Goal: Transaction & Acquisition: Purchase product/service

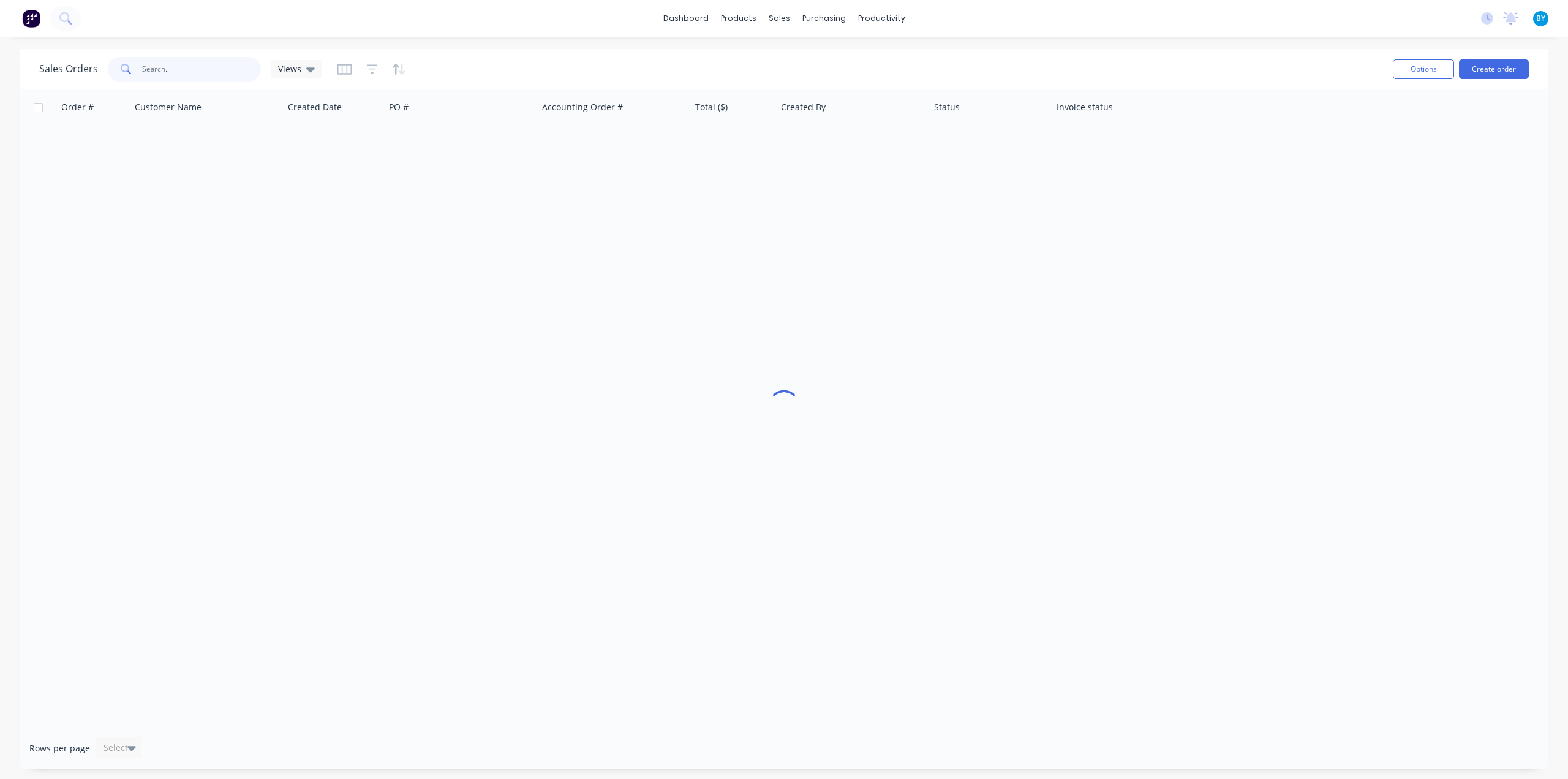
click at [194, 66] on input "text" at bounding box center [201, 69] width 119 height 24
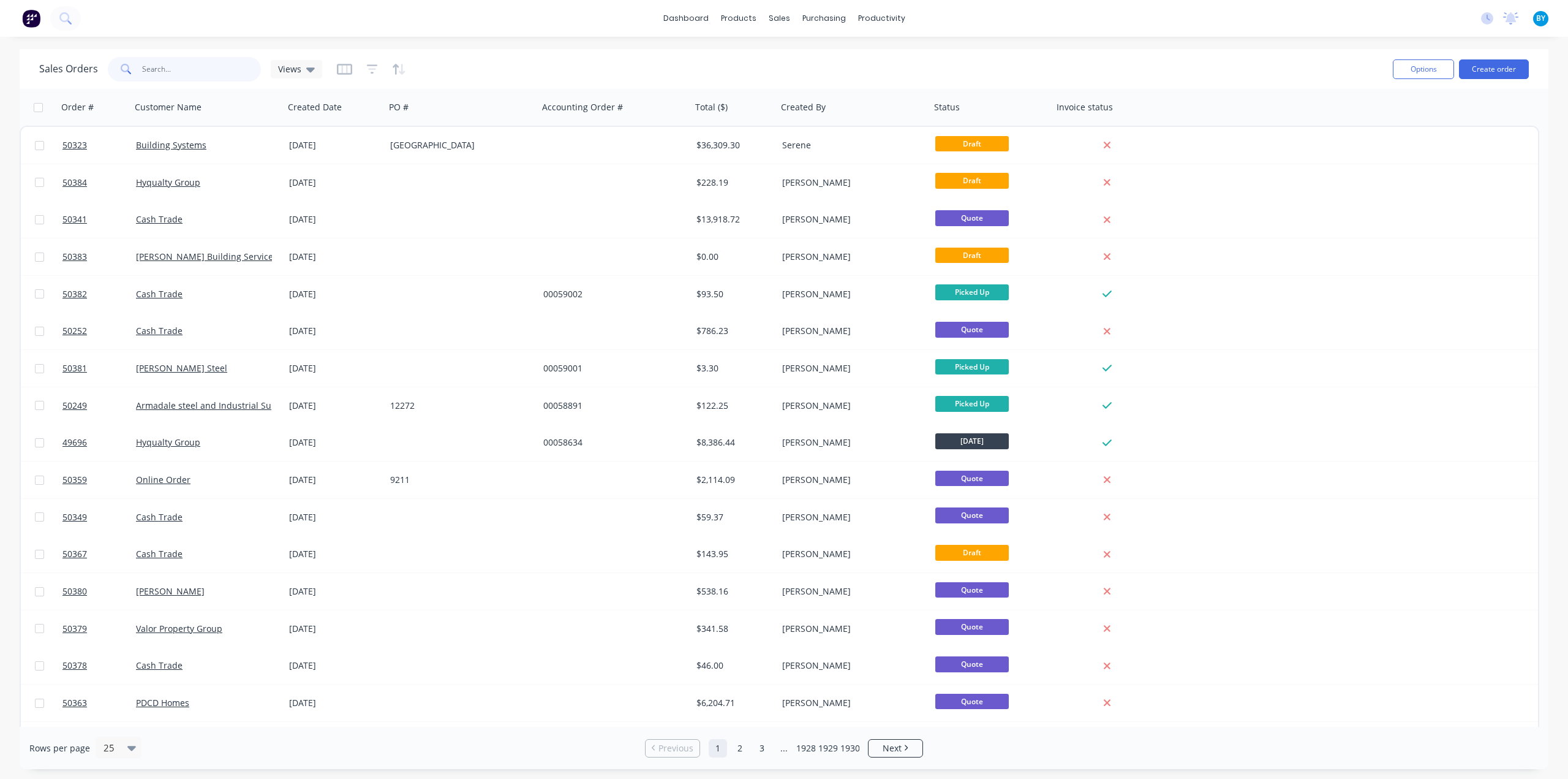
click at [150, 63] on input "text" at bounding box center [201, 69] width 119 height 24
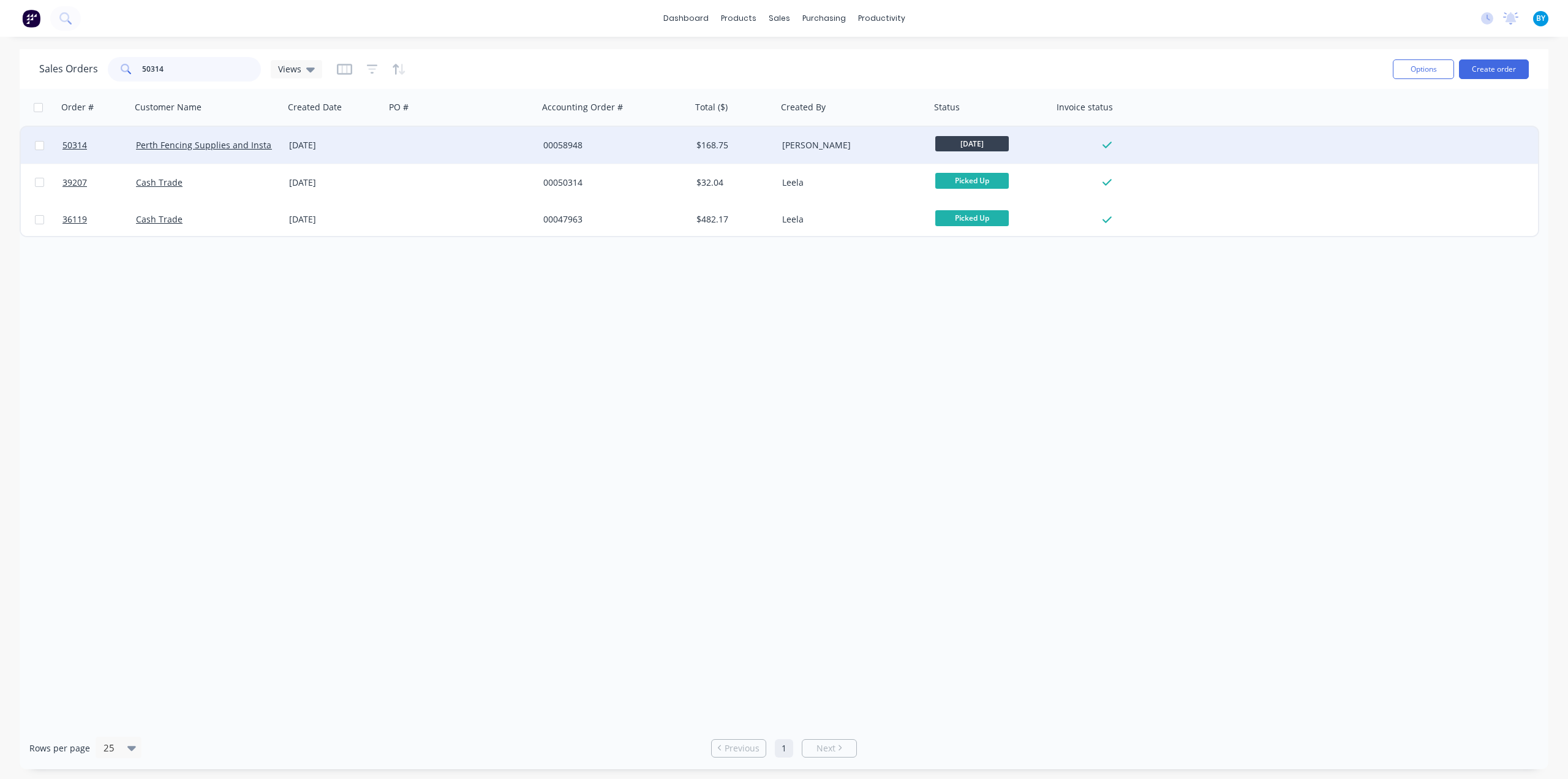
type input "50314"
click at [415, 153] on div at bounding box center [462, 145] width 153 height 37
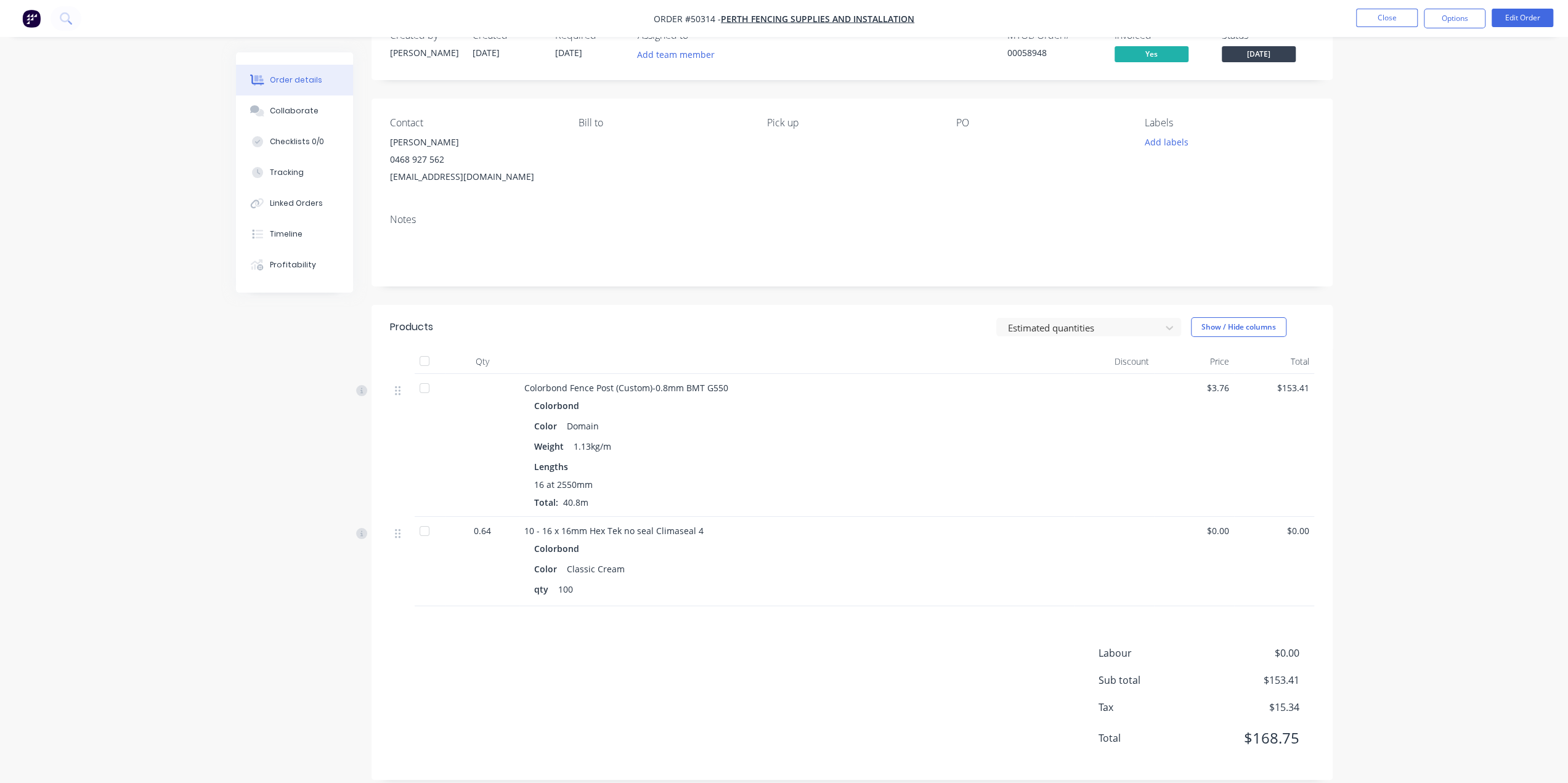
scroll to position [52, 0]
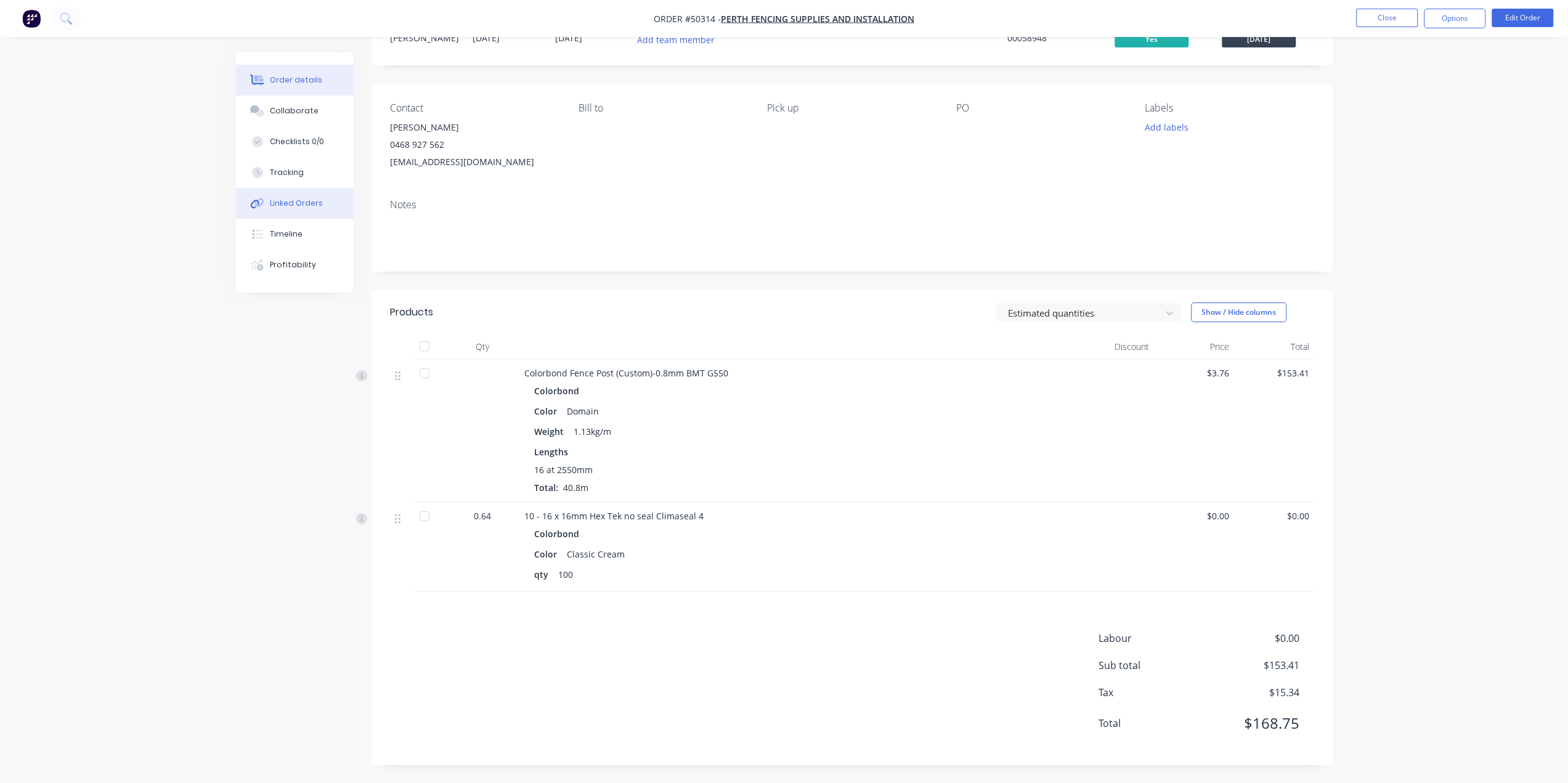
click at [321, 204] on button "Linked Orders" at bounding box center [294, 203] width 117 height 31
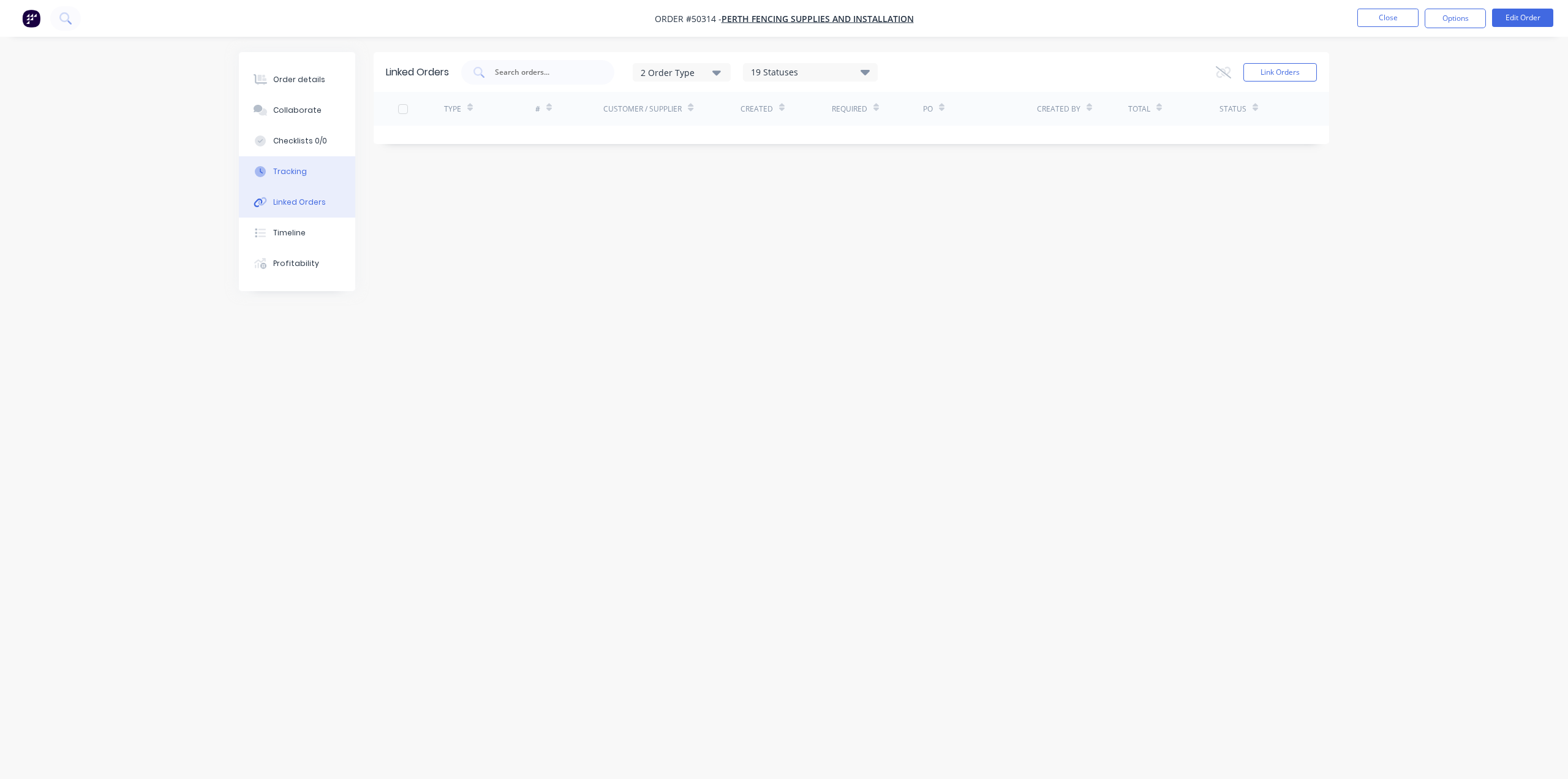
click at [312, 169] on button "Tracking" at bounding box center [297, 171] width 116 height 31
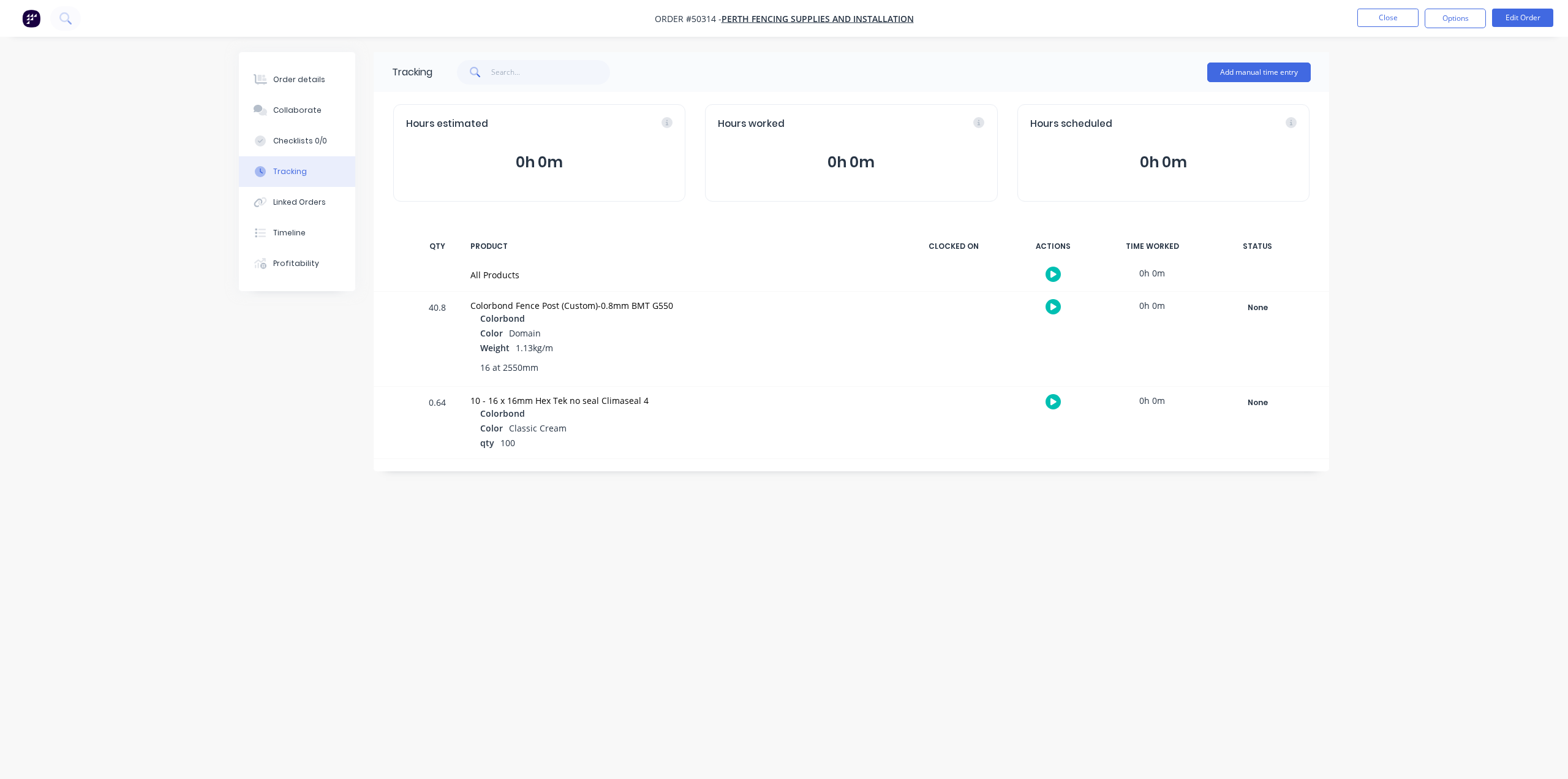
drag, startPoint x: 562, startPoint y: 304, endPoint x: 734, endPoint y: 305, distance: 172.0
click at [718, 305] on div "Colorbond Fence Post (Custom)-0.8mm BMT G550" at bounding box center [682, 305] width 423 height 13
click at [780, 341] on div "Weight 1.13kg/m" at bounding box center [687, 348] width 413 height 15
drag, startPoint x: 521, startPoint y: 302, endPoint x: 667, endPoint y: 323, distance: 147.5
click at [672, 304] on div "Colorbond Fence Post (Custom)-0.8mm BMT G550" at bounding box center [682, 305] width 423 height 13
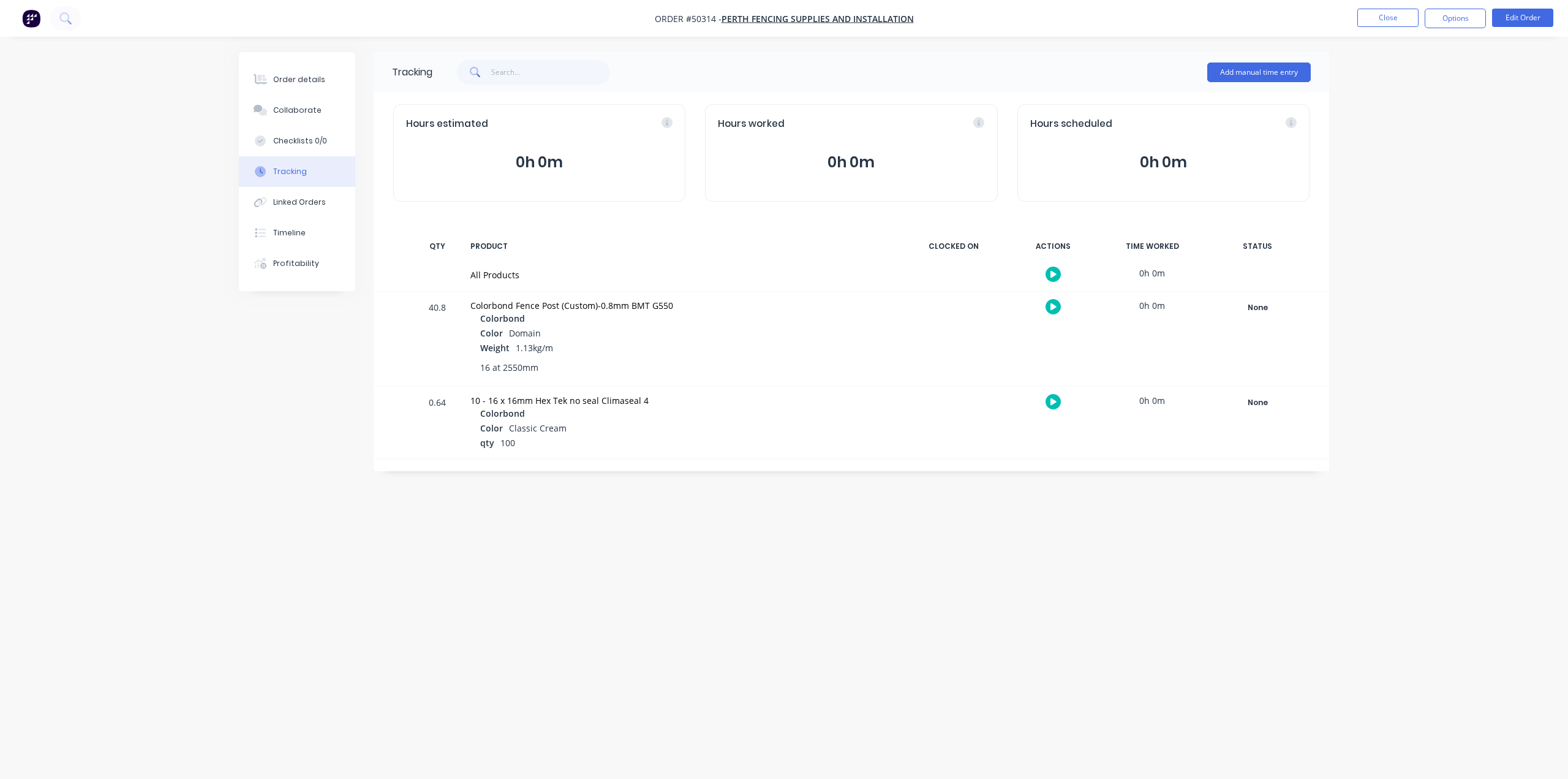
click at [670, 330] on div "Color Domain" at bounding box center [687, 334] width 413 height 15
click at [616, 348] on div "Weight 1.13kg/m" at bounding box center [687, 348] width 413 height 15
click at [564, 353] on div "Weight 1.13kg/m" at bounding box center [687, 348] width 413 height 15
click at [314, 81] on div "Order details" at bounding box center [299, 79] width 52 height 11
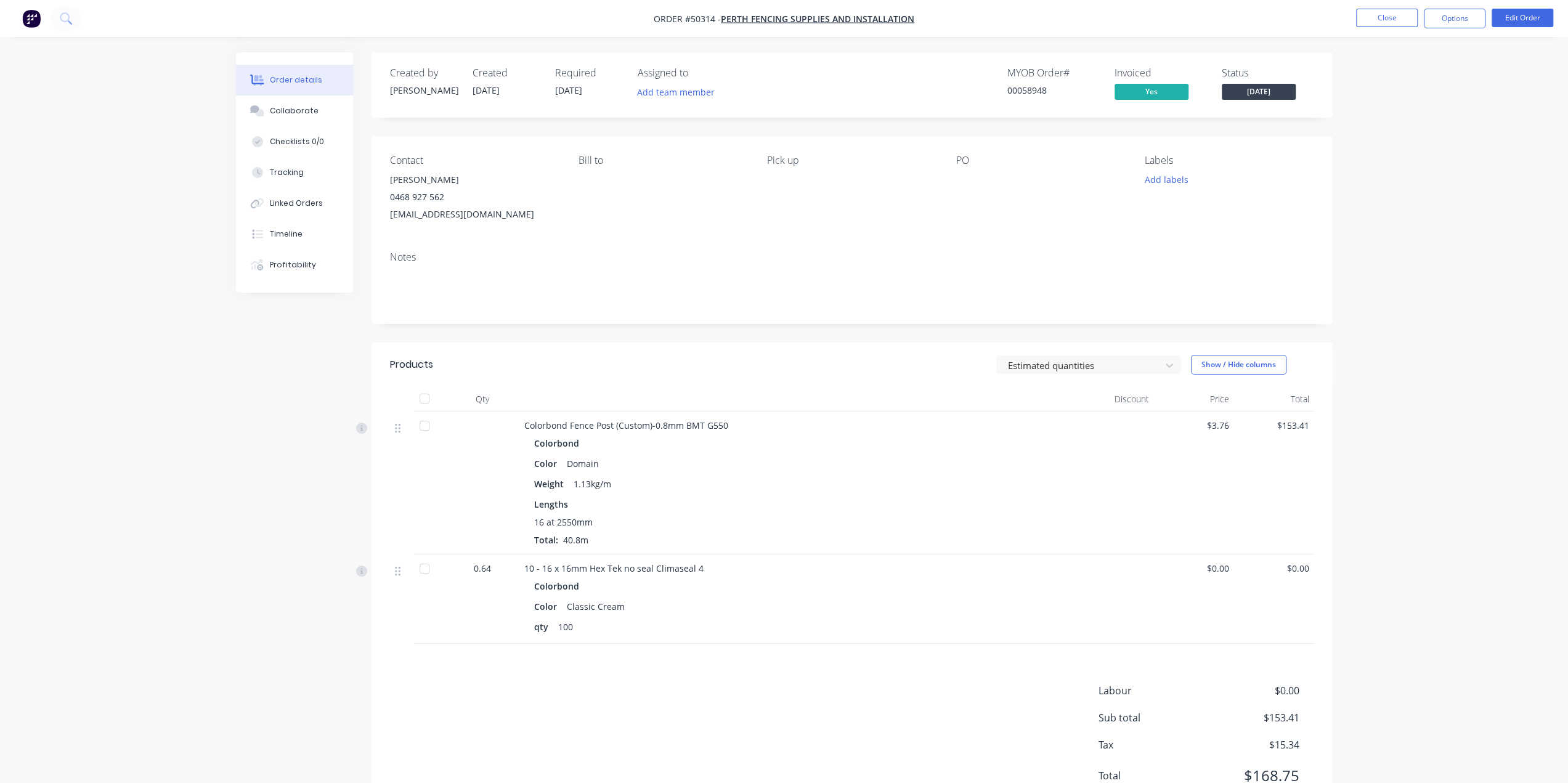
drag, startPoint x: 666, startPoint y: 426, endPoint x: 746, endPoint y: 419, distance: 80.3
click at [748, 421] on div "Colorbond Fence Post (Custom)-0.8mm BMT G550" at bounding box center [797, 425] width 545 height 13
click at [627, 436] on div "Colorbond" at bounding box center [796, 443] width 525 height 18
drag, startPoint x: 614, startPoint y: 428, endPoint x: 720, endPoint y: 500, distance: 128.1
click at [705, 428] on span "Colorbond Fence Post (Custom)-0.8mm BMT G550" at bounding box center [626, 425] width 204 height 12
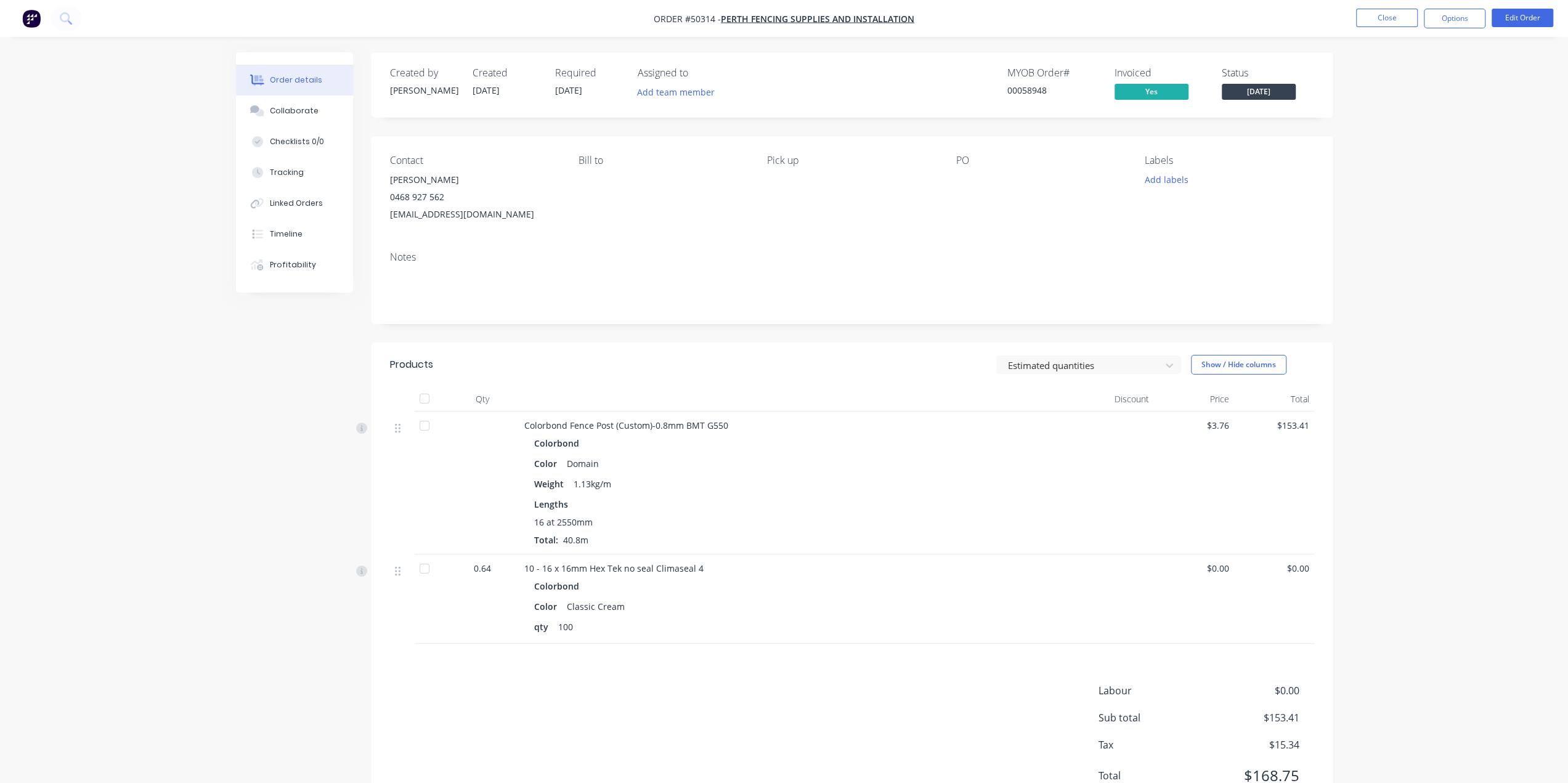
click at [711, 499] on div "Lengths" at bounding box center [796, 504] width 525 height 13
click at [688, 463] on div "Color Domain" at bounding box center [796, 464] width 525 height 18
click at [686, 432] on div "Colorbond Fence Post (Custom)-0.8mm BMT G550 Colorbond Color Domain Weight 1.13…" at bounding box center [796, 482] width 555 height 143
click at [819, 494] on div "Colorbond Color Domain Weight 1.13kg/m Lengths 16 at 2550mm Total: 40.8m" at bounding box center [797, 490] width 545 height 112
click at [865, 470] on div "Color Domain" at bounding box center [796, 464] width 525 height 18
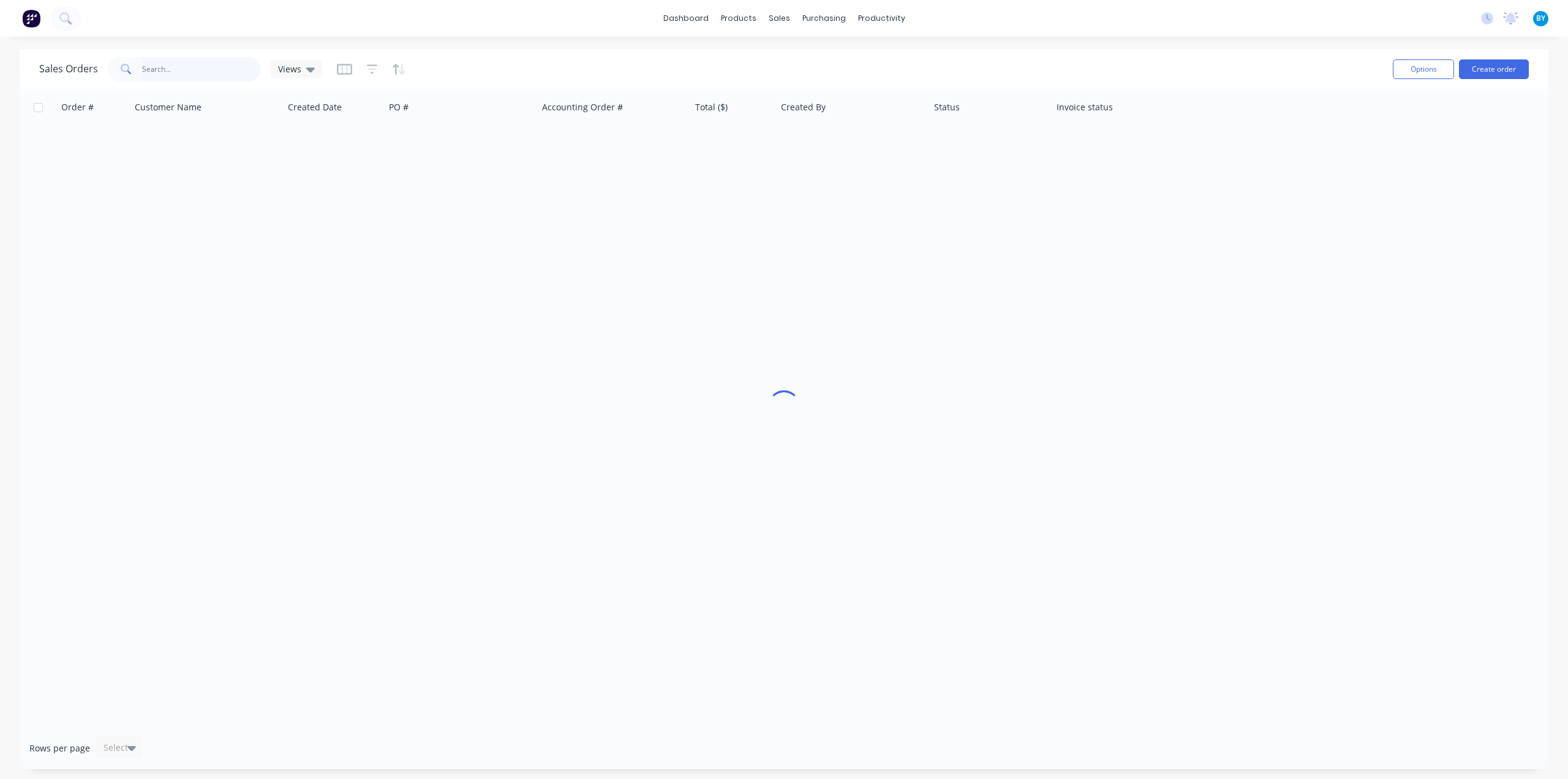
click at [178, 73] on input "text" at bounding box center [201, 69] width 119 height 24
type input "49884"
click at [15, 178] on div "Sales Orders 49884 Views Options Create order Order # Customer Name Created Dat…" at bounding box center [784, 409] width 1568 height 720
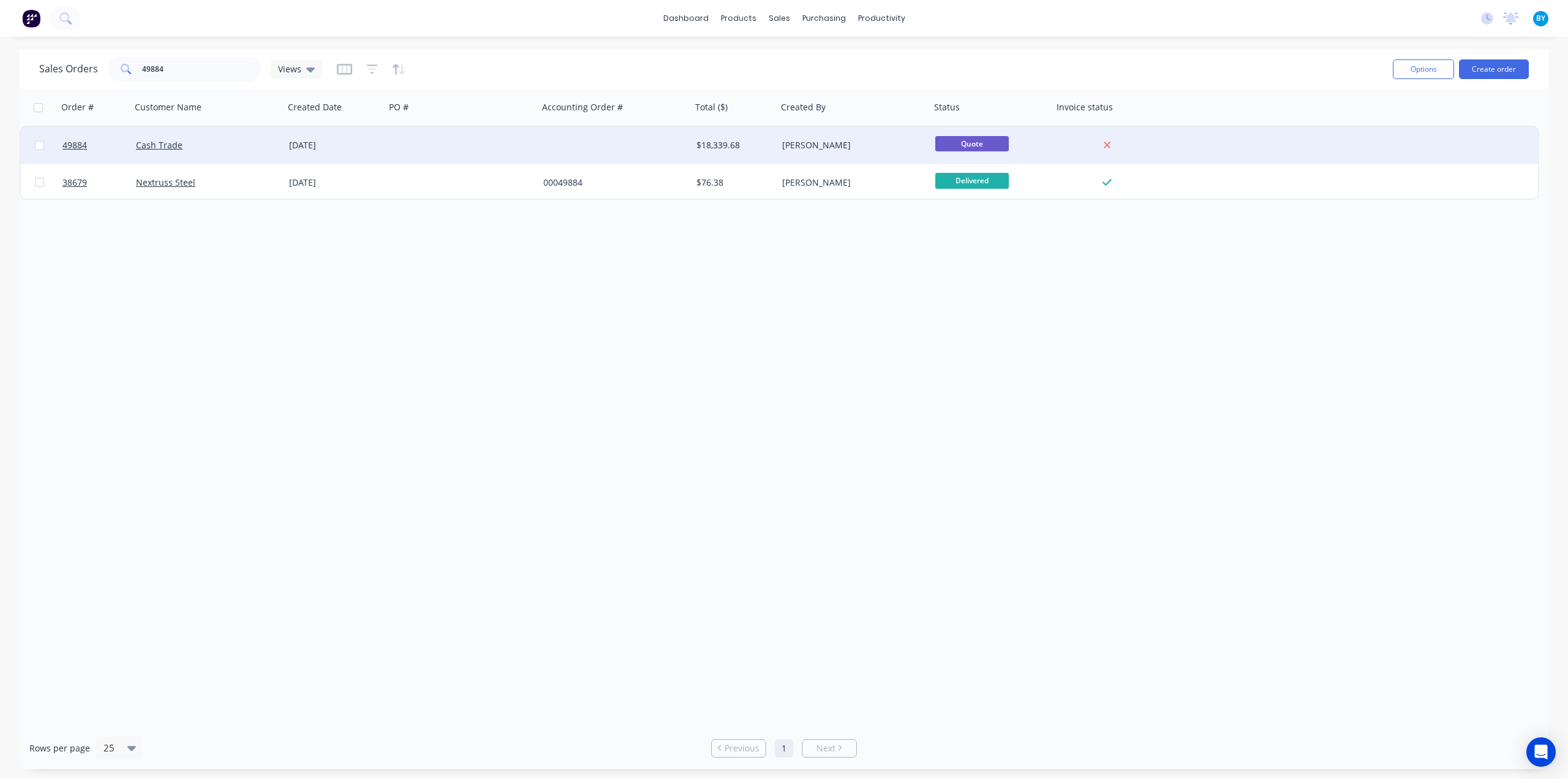
click at [461, 149] on div at bounding box center [462, 145] width 153 height 37
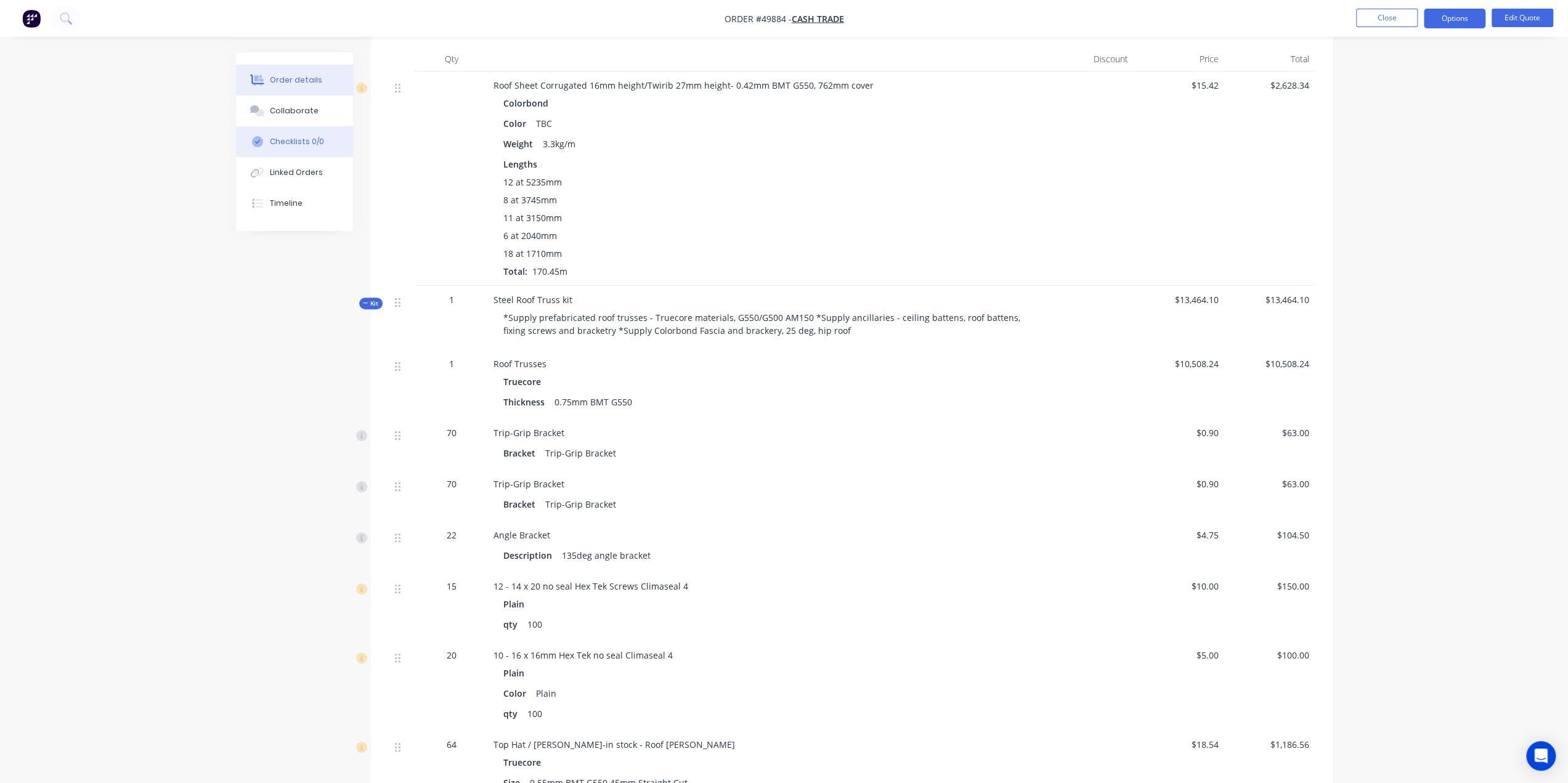
scroll to position [334, 0]
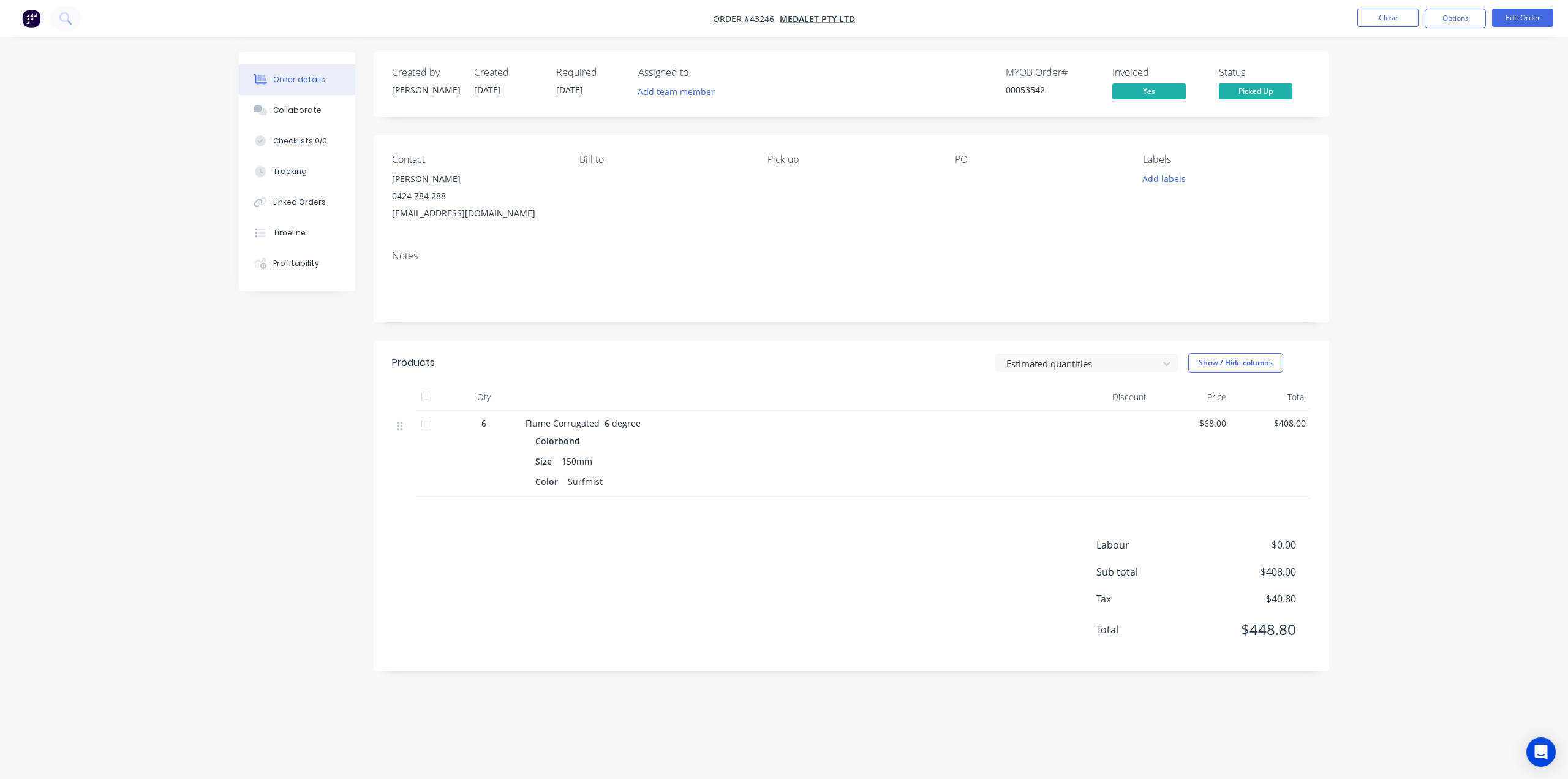
drag, startPoint x: 1486, startPoint y: 130, endPoint x: 480, endPoint y: 13, distance: 1012.8
click at [1486, 130] on div "Order details Collaborate Checklists 0/0 Tracking Linked Orders Timeline Profit…" at bounding box center [784, 389] width 1568 height 779
click at [35, 15] on img "button" at bounding box center [31, 18] width 19 height 19
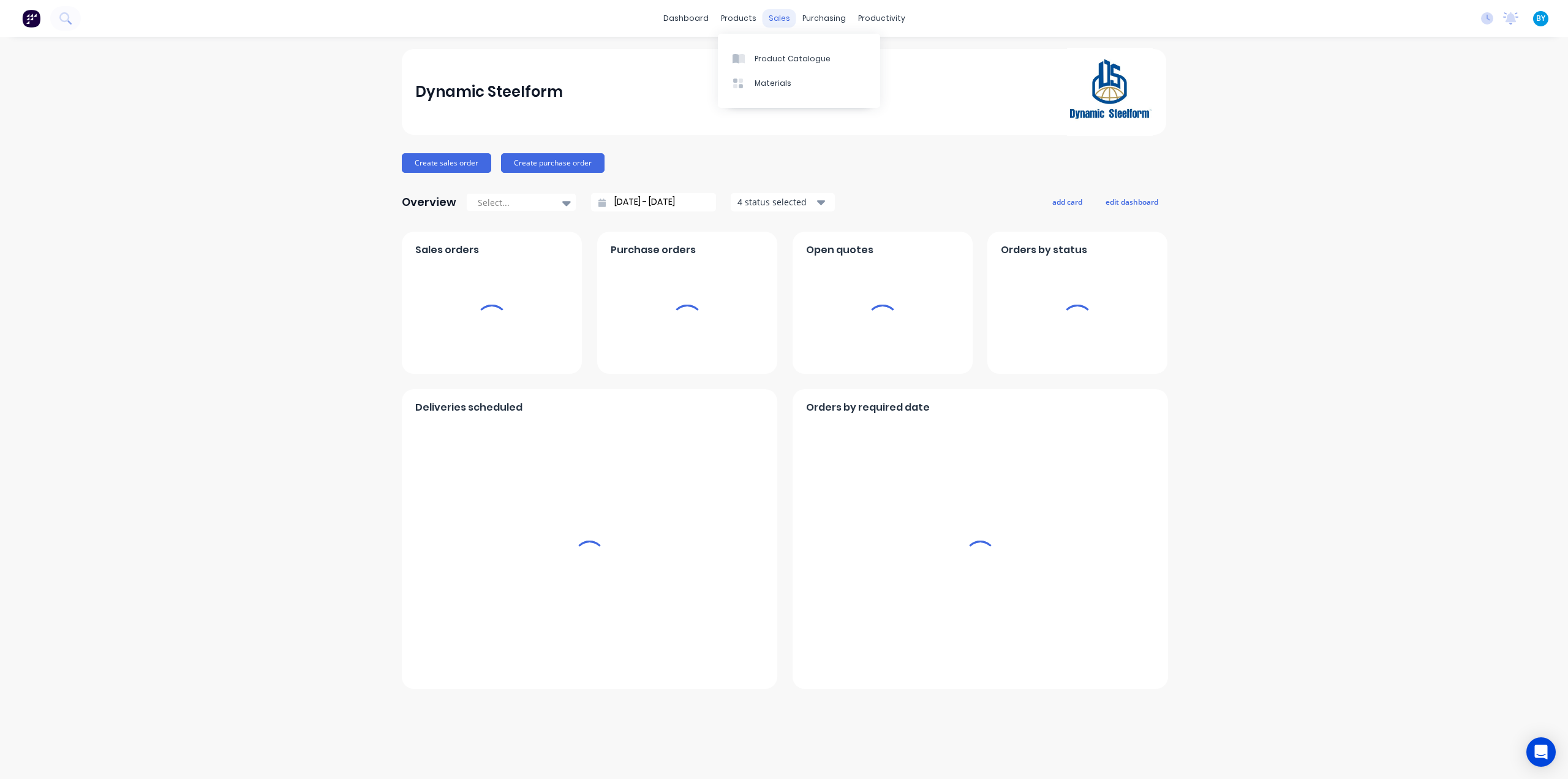
click at [778, 15] on div "sales" at bounding box center [780, 18] width 34 height 19
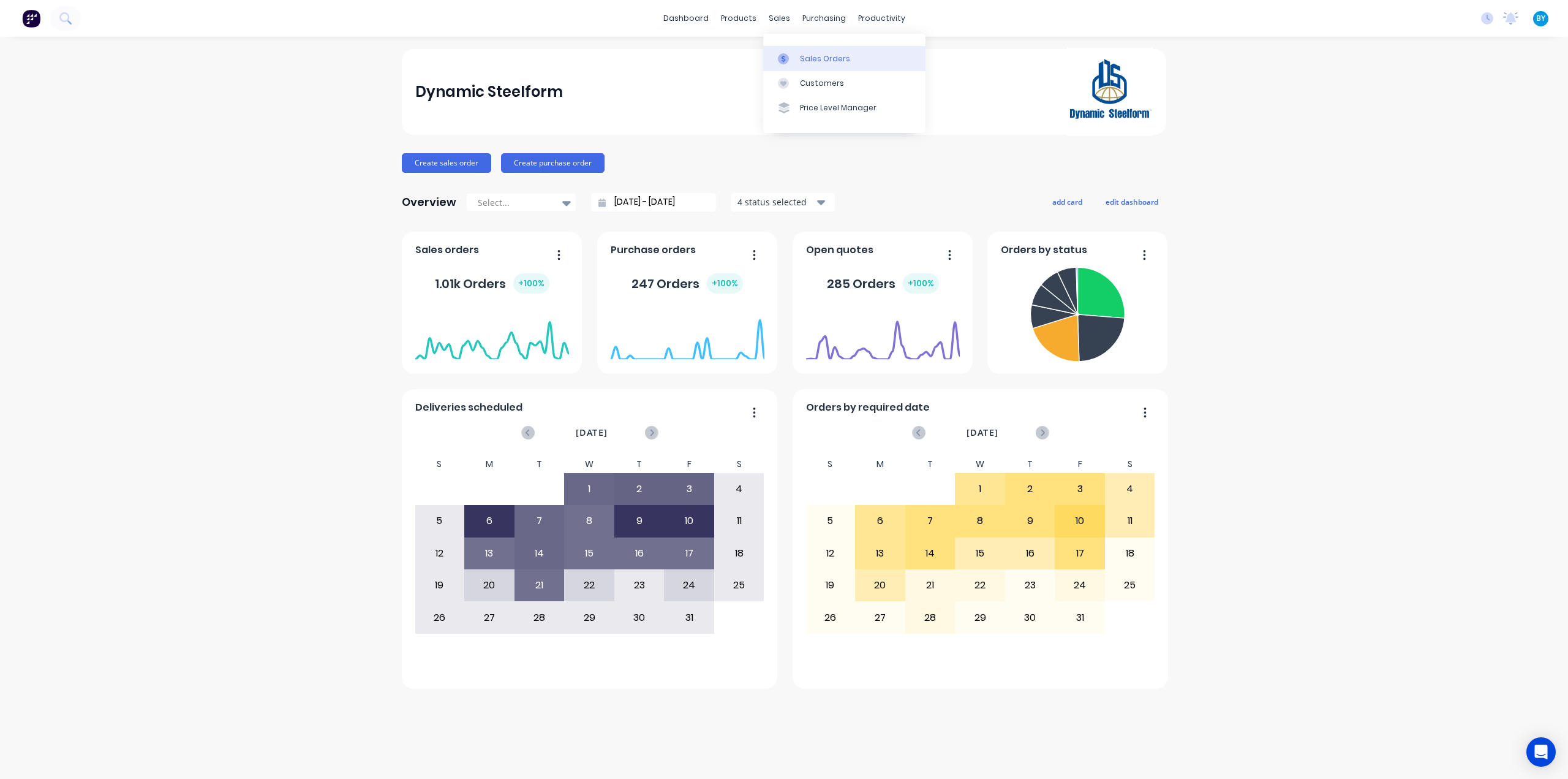
click at [795, 60] on div at bounding box center [787, 58] width 19 height 11
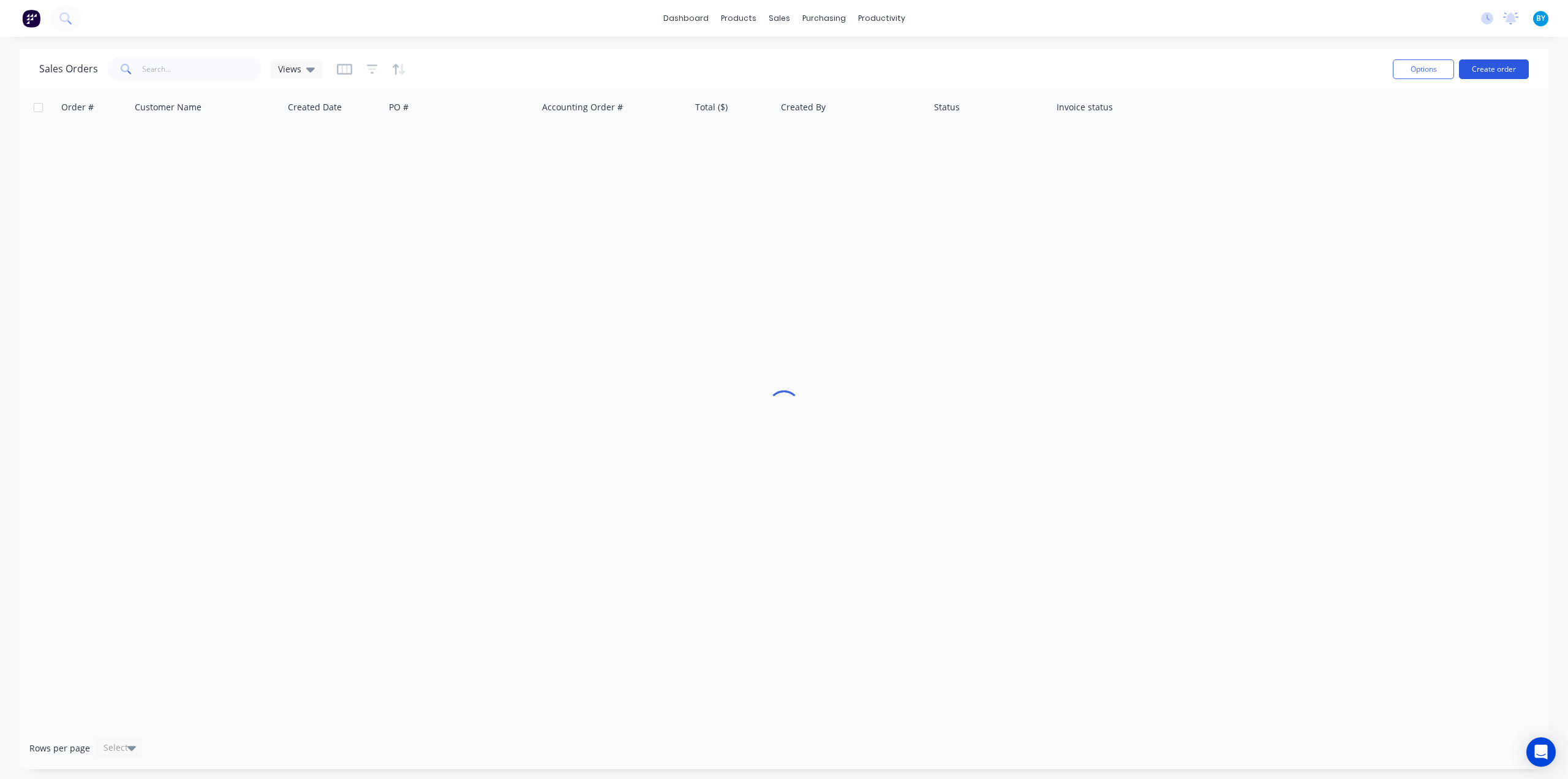
click at [1508, 65] on button "Create order" at bounding box center [1494, 69] width 70 height 20
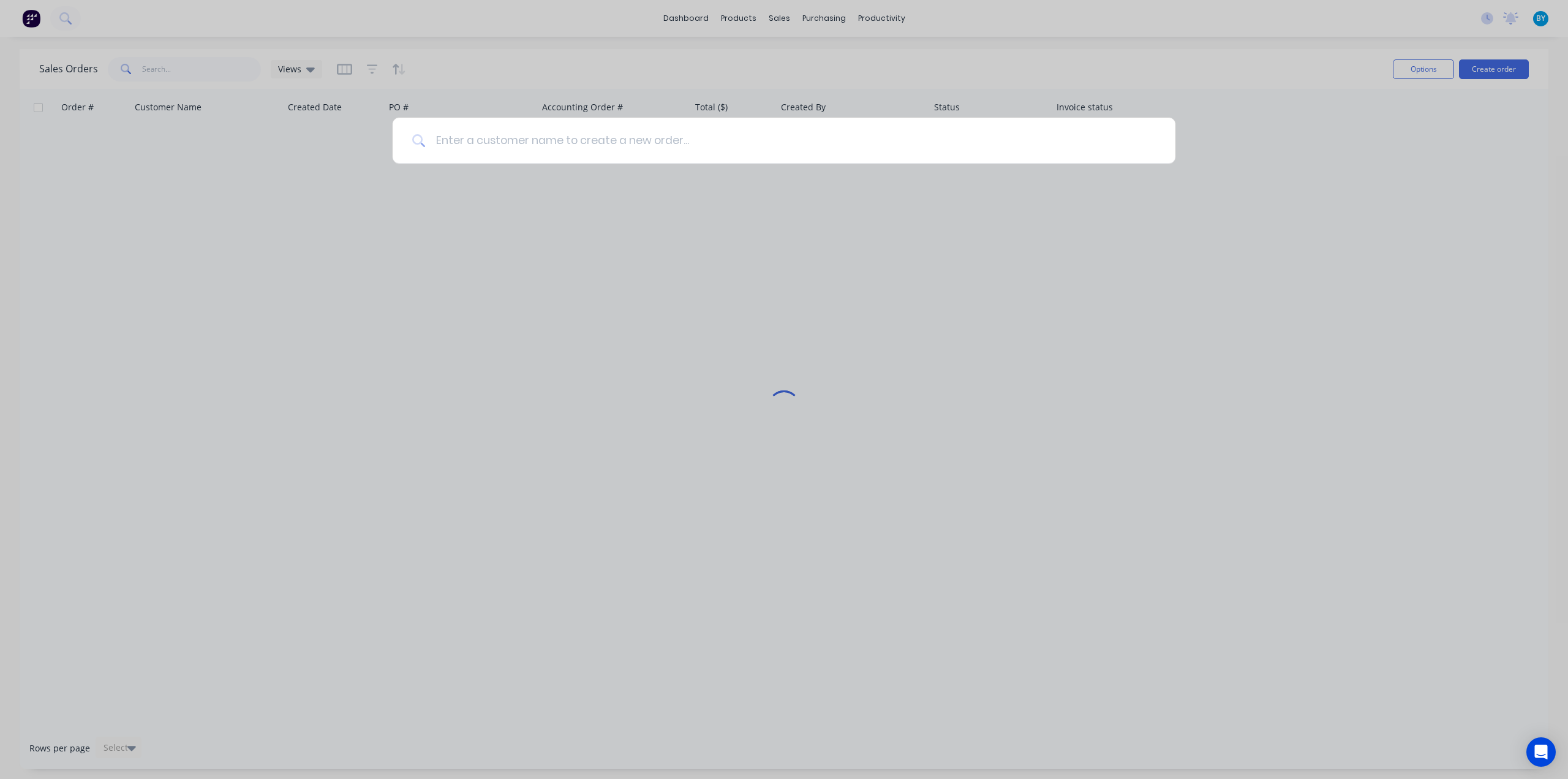
click at [530, 153] on input at bounding box center [790, 141] width 730 height 46
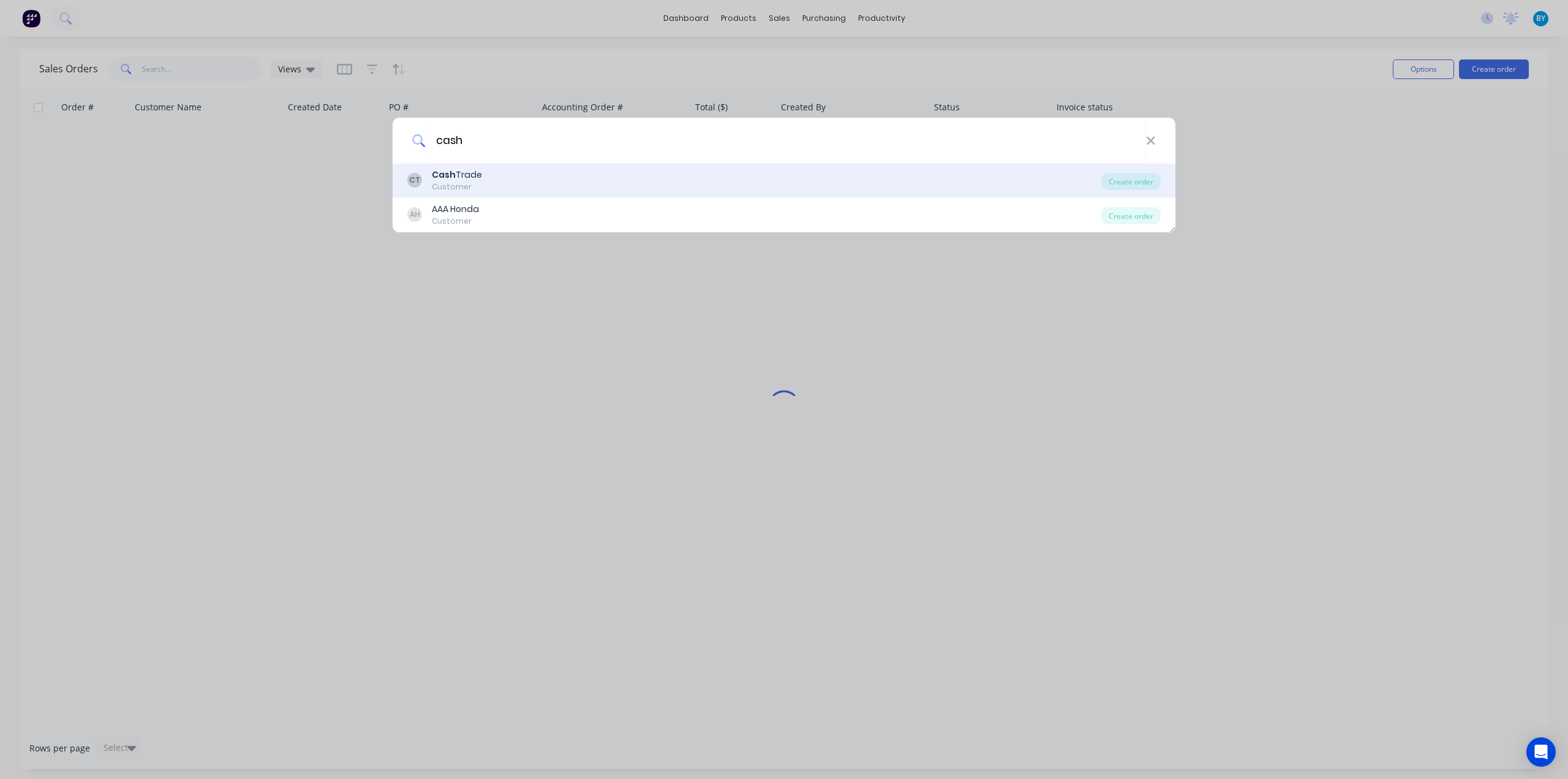
type input "cash"
click at [522, 183] on div "CT Cash Trade Customer" at bounding box center [755, 180] width 694 height 24
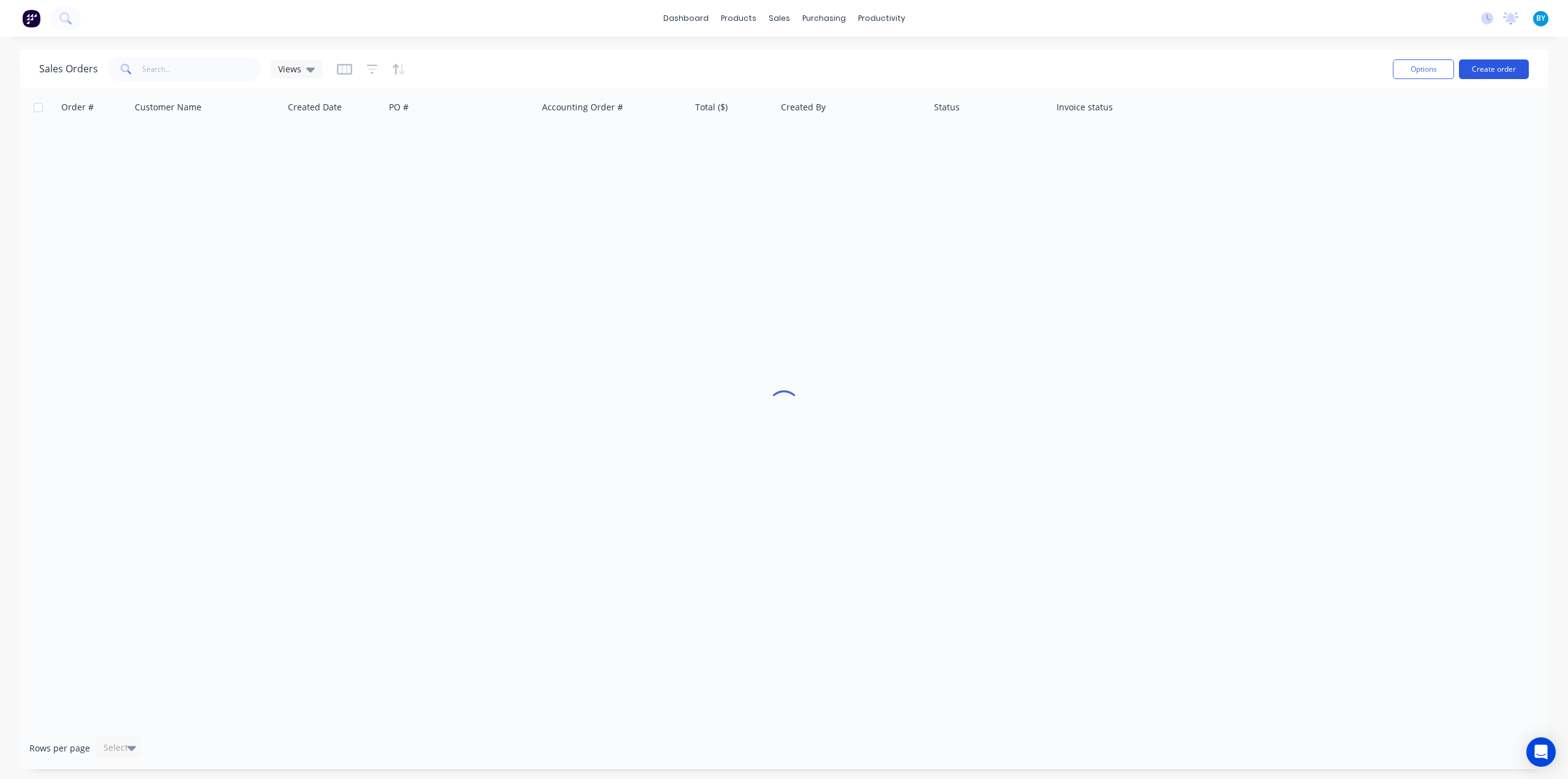
click at [1486, 67] on button "Create order" at bounding box center [1494, 69] width 70 height 20
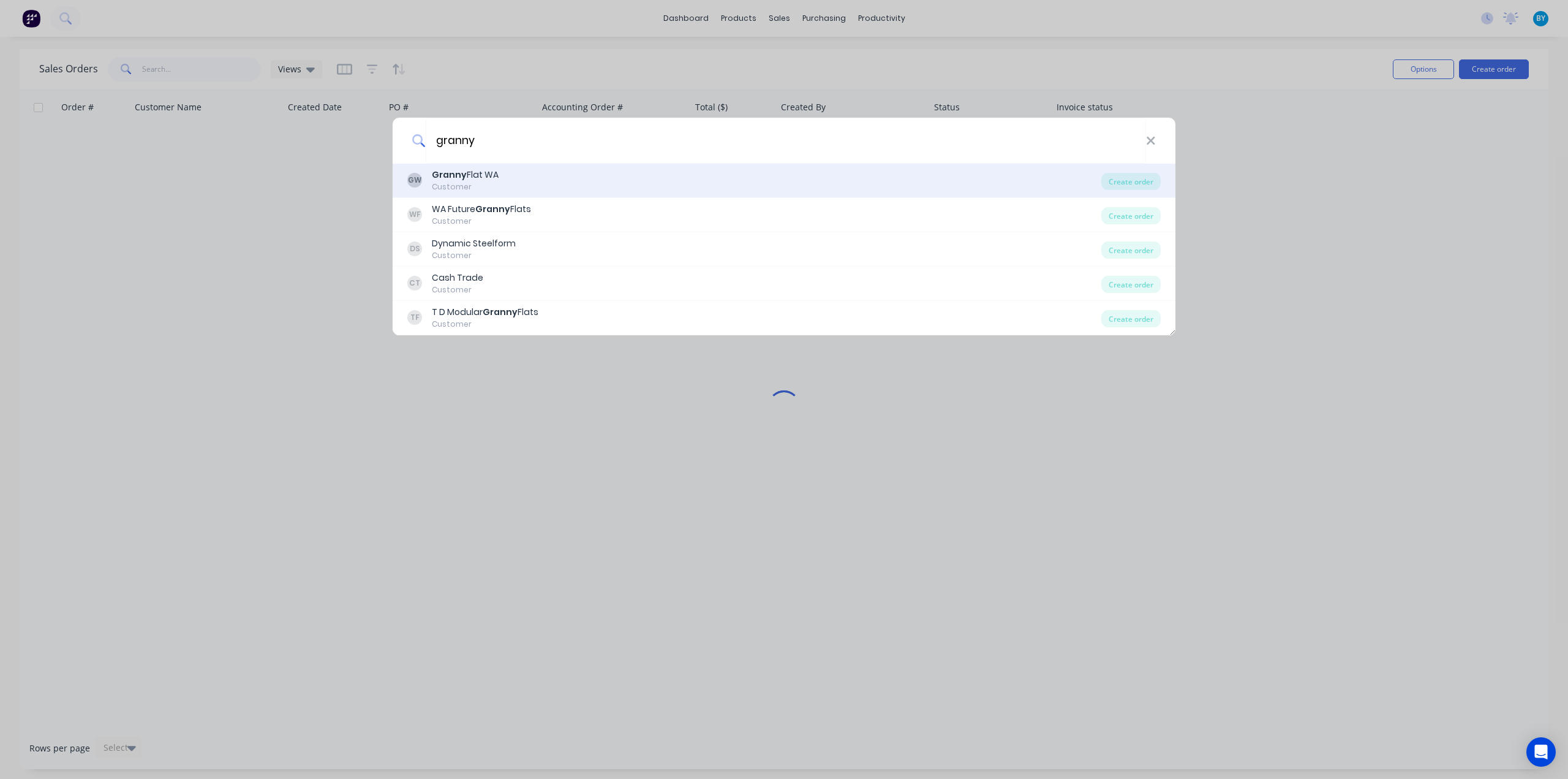
type input "granny"
click at [577, 182] on div "GW Granny Flat WA Customer" at bounding box center [755, 180] width 694 height 24
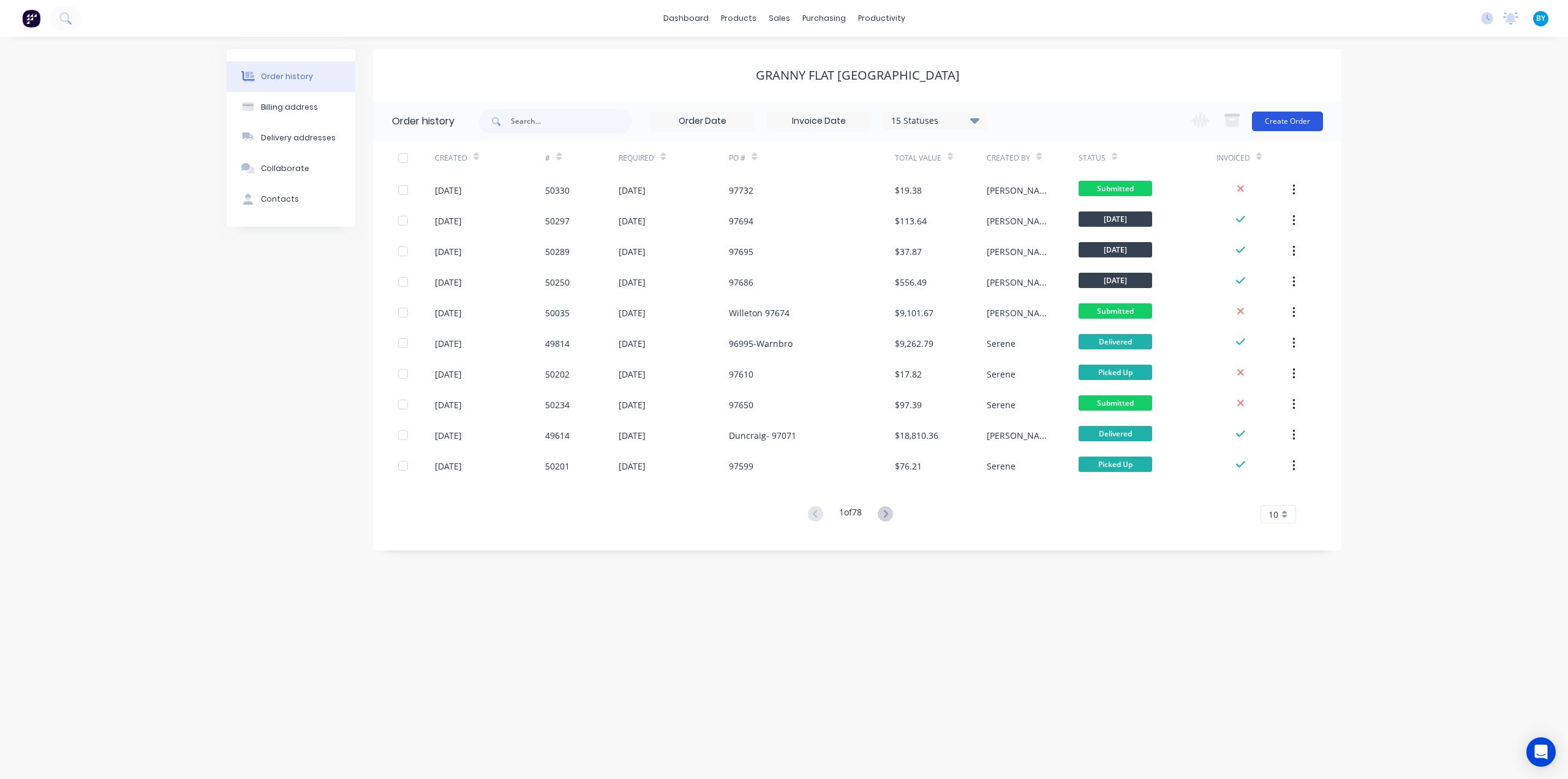
click at [1275, 116] on button "Create Order" at bounding box center [1287, 121] width 71 height 20
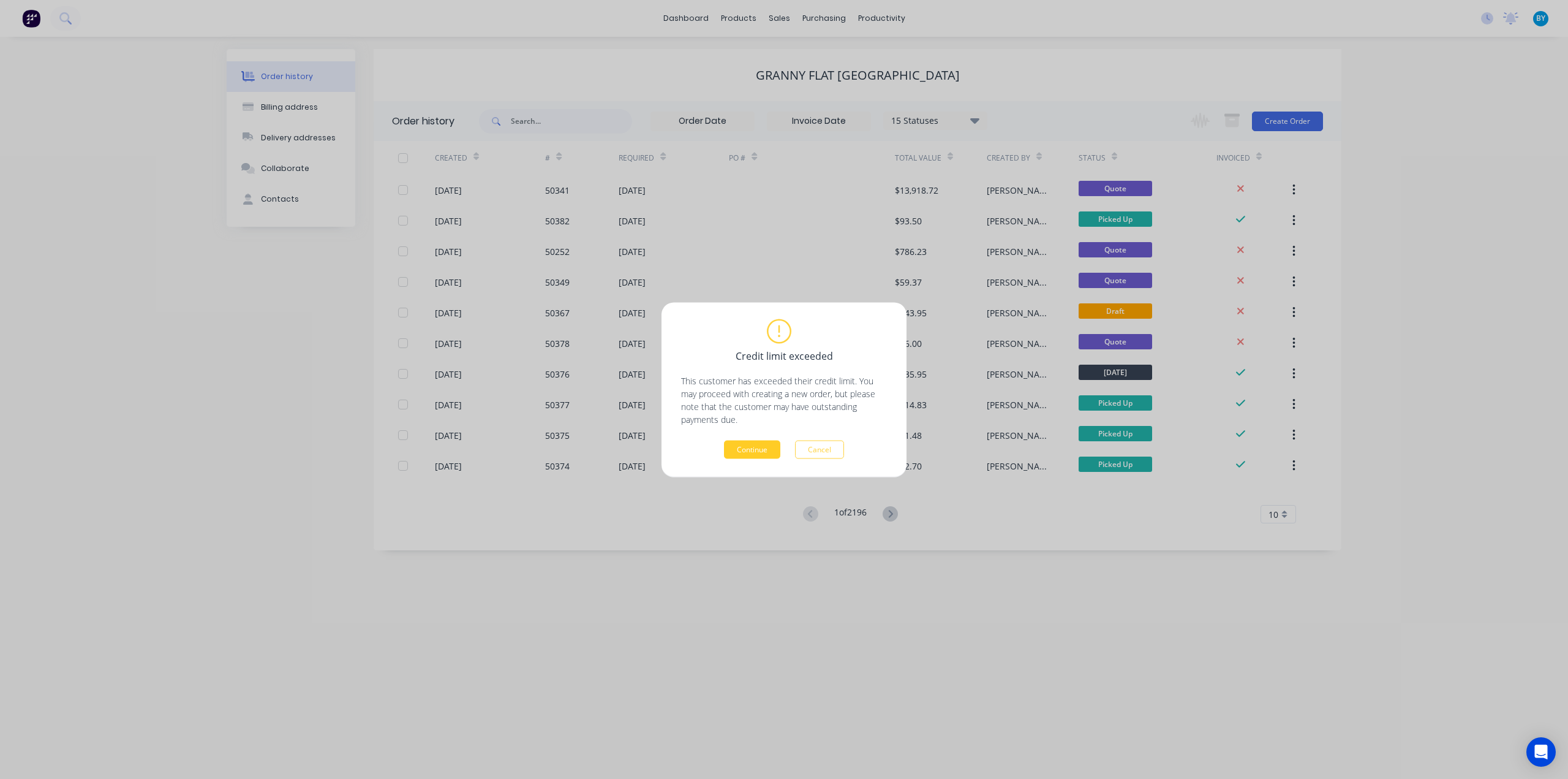
click at [756, 440] on button "Continue" at bounding box center [752, 449] width 56 height 19
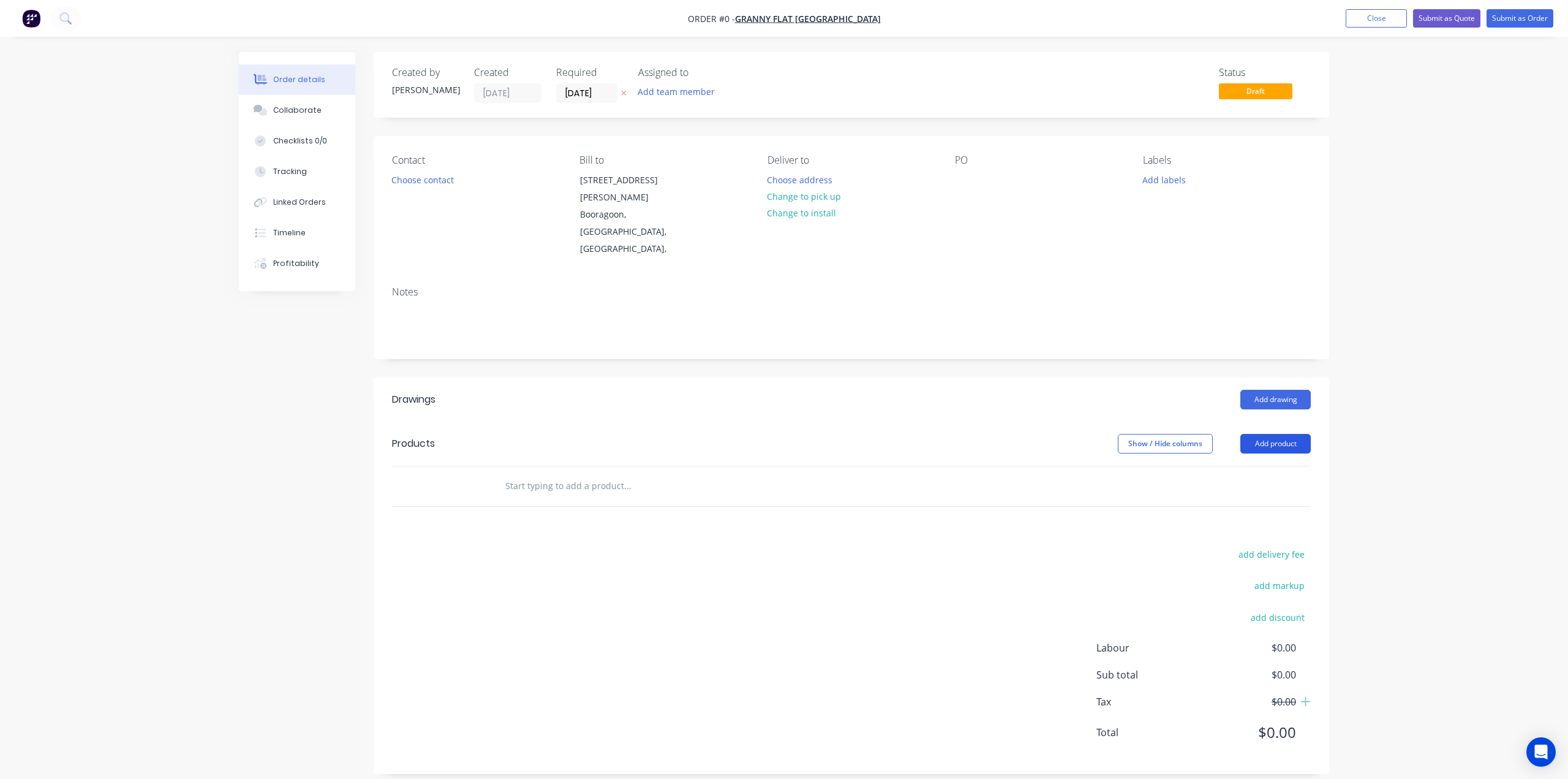
click at [1258, 434] on button "Add product" at bounding box center [1275, 443] width 70 height 20
click at [1243, 459] on div "Product catalogue Basic product Product Kit Lineal metre product Square metre p…" at bounding box center [1253, 573] width 116 height 227
click at [1238, 466] on div "Product catalogue" at bounding box center [1253, 475] width 95 height 18
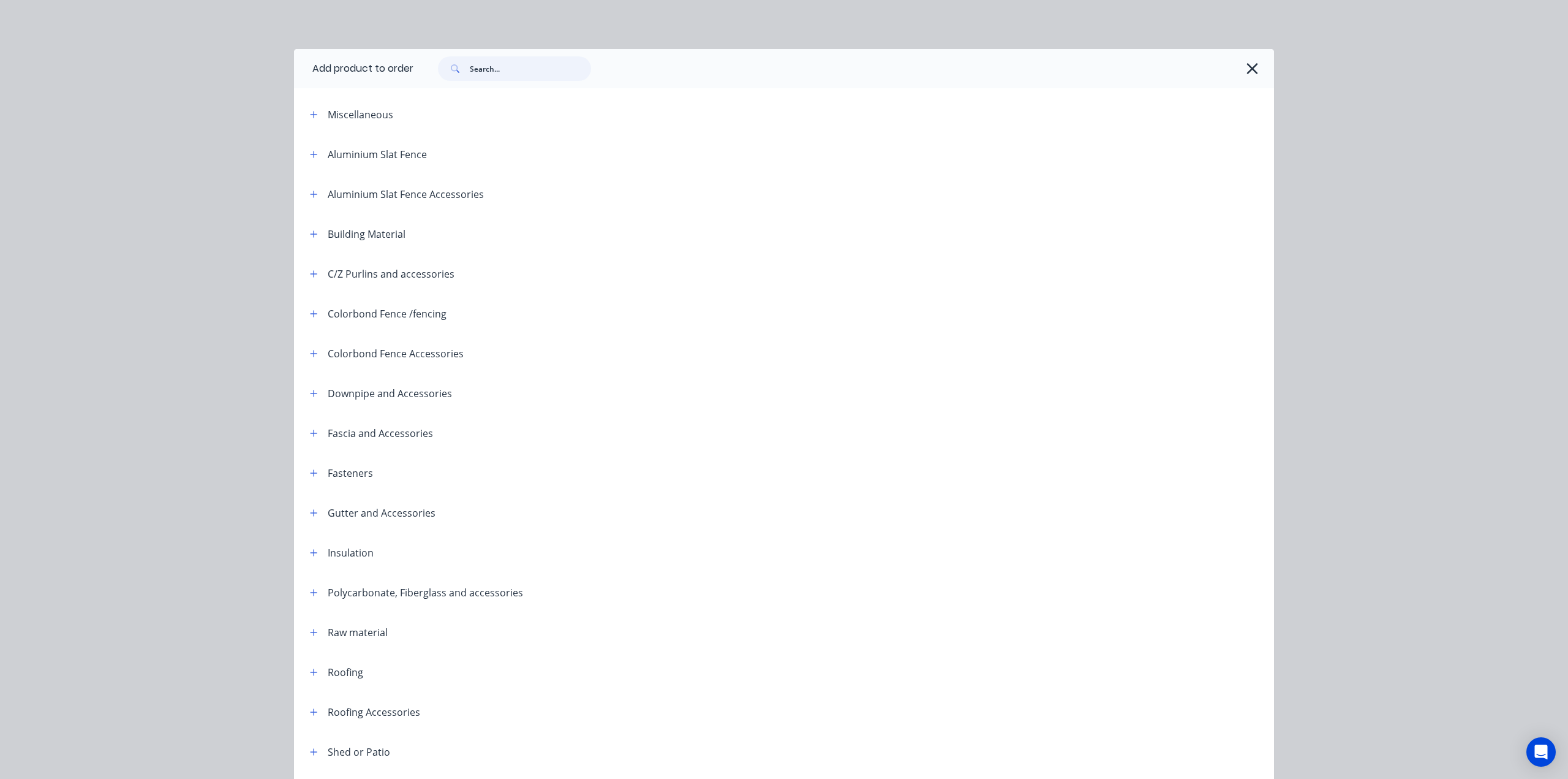
drag, startPoint x: 553, startPoint y: 67, endPoint x: 537, endPoint y: 69, distance: 16.1
click at [548, 67] on input "text" at bounding box center [530, 68] width 121 height 24
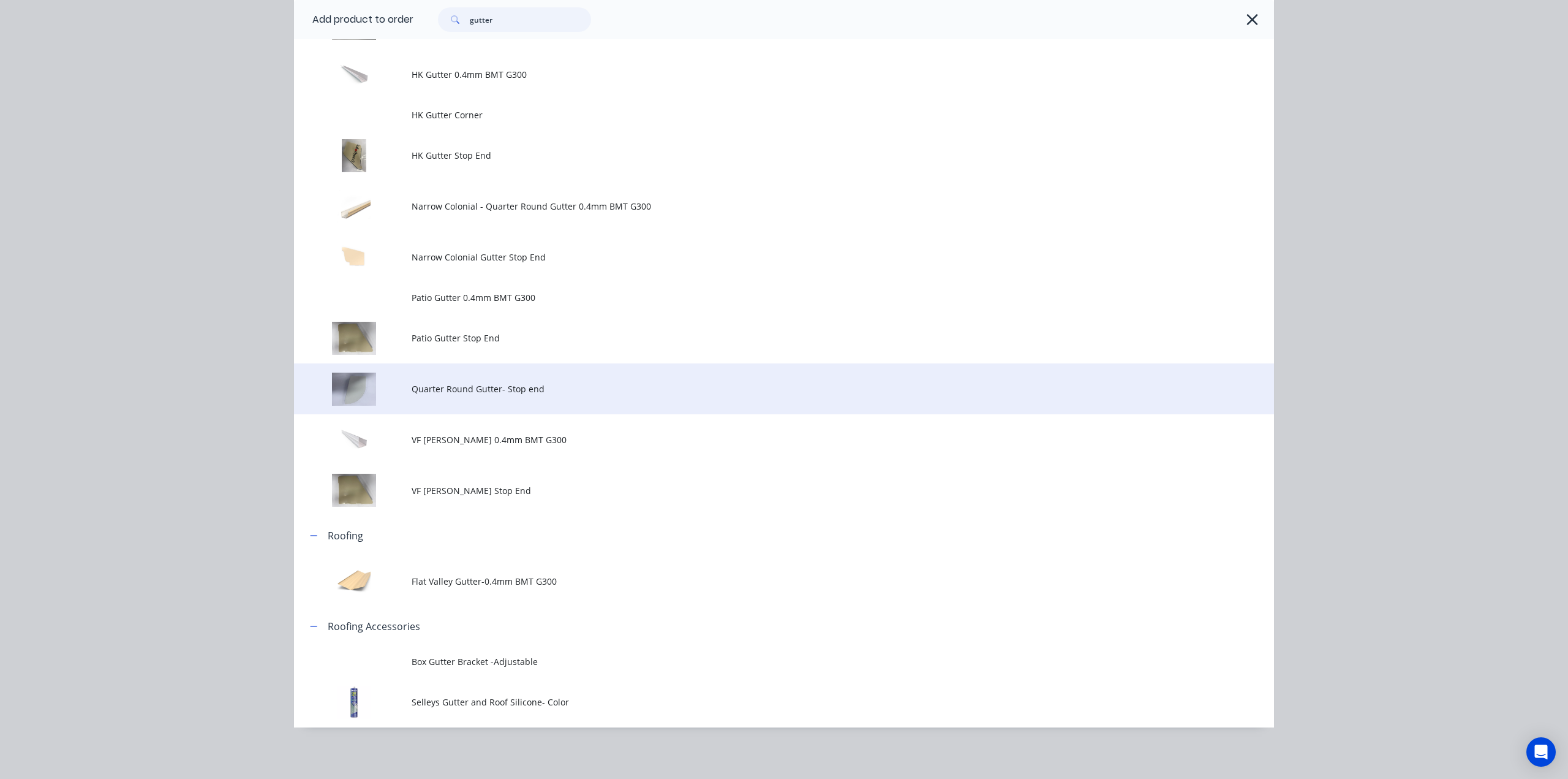
scroll to position [554, 0]
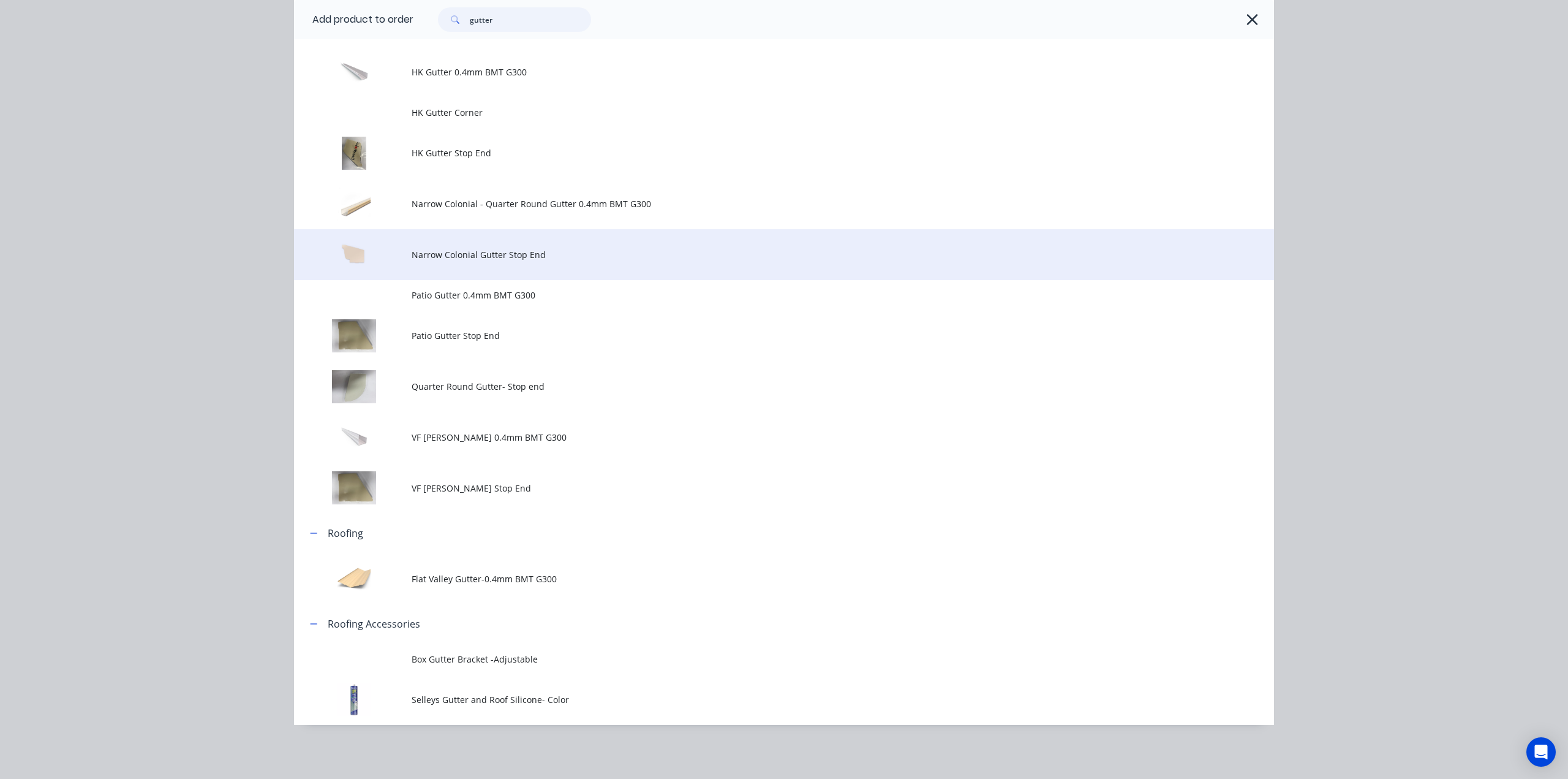
type input "gutter"
click at [574, 252] on span "Narrow Colonial Gutter Stop End" at bounding box center [757, 254] width 690 height 13
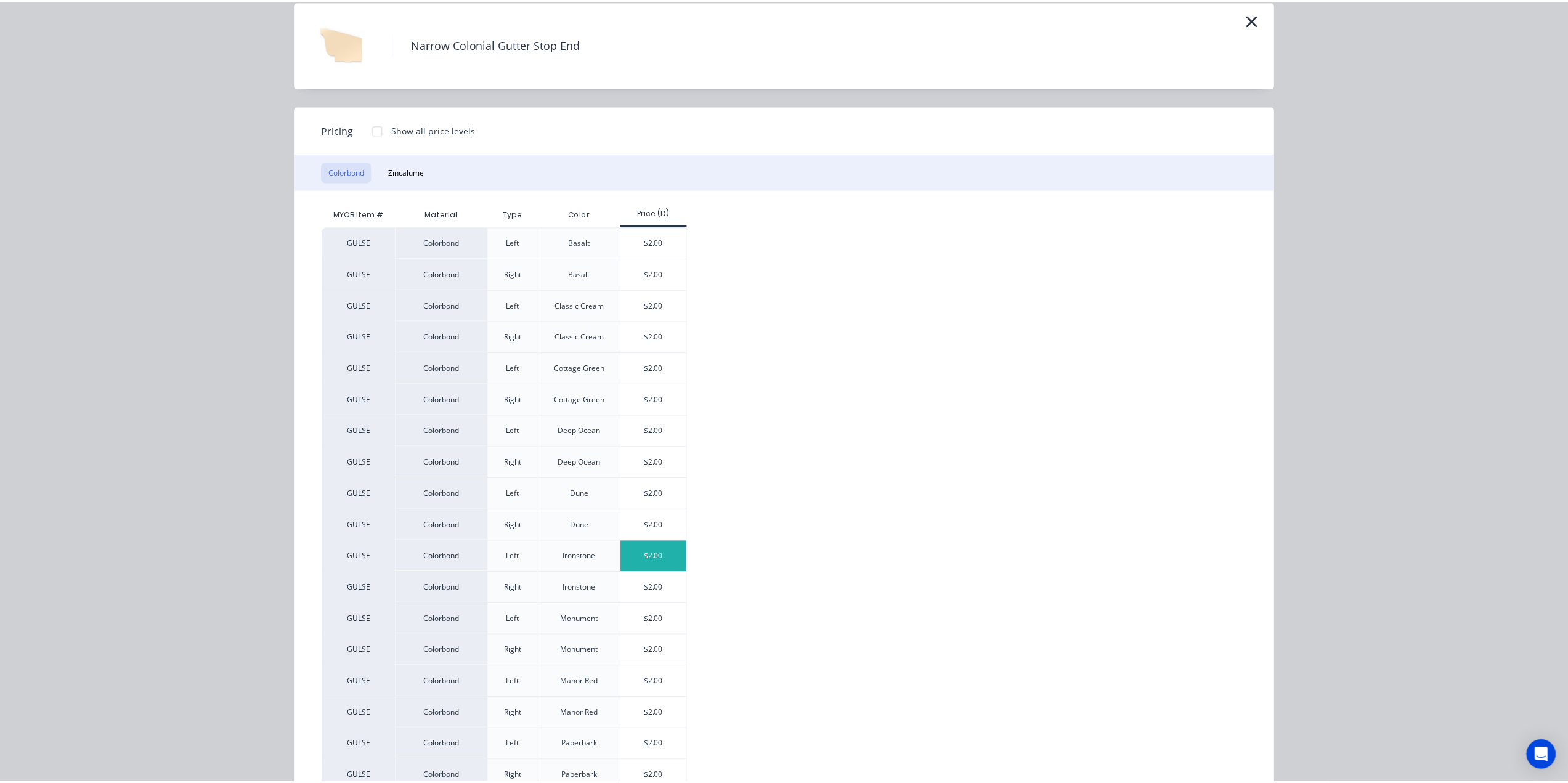
scroll to position [328, 0]
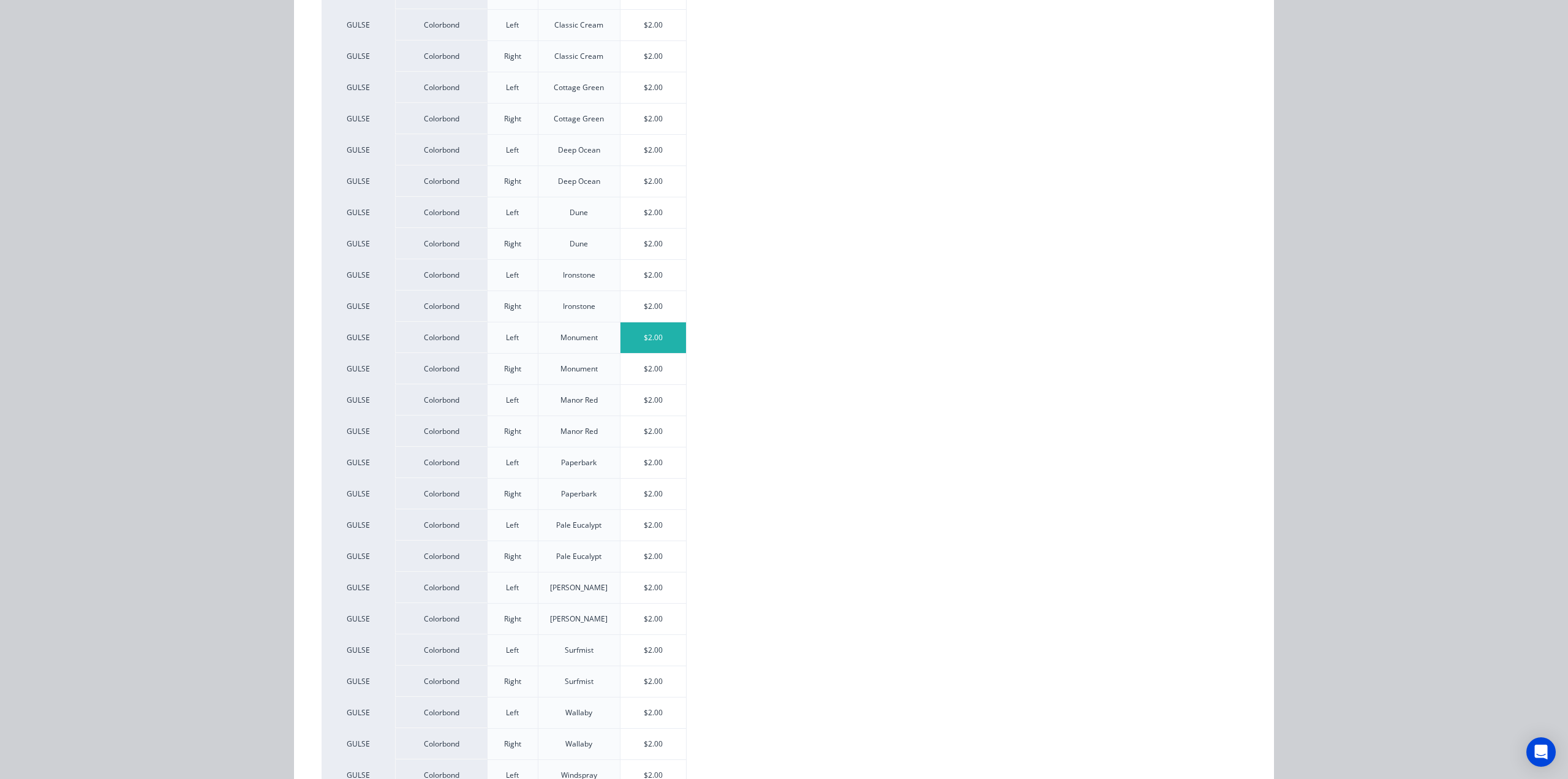
click at [665, 330] on div "$2.00" at bounding box center [653, 337] width 66 height 31
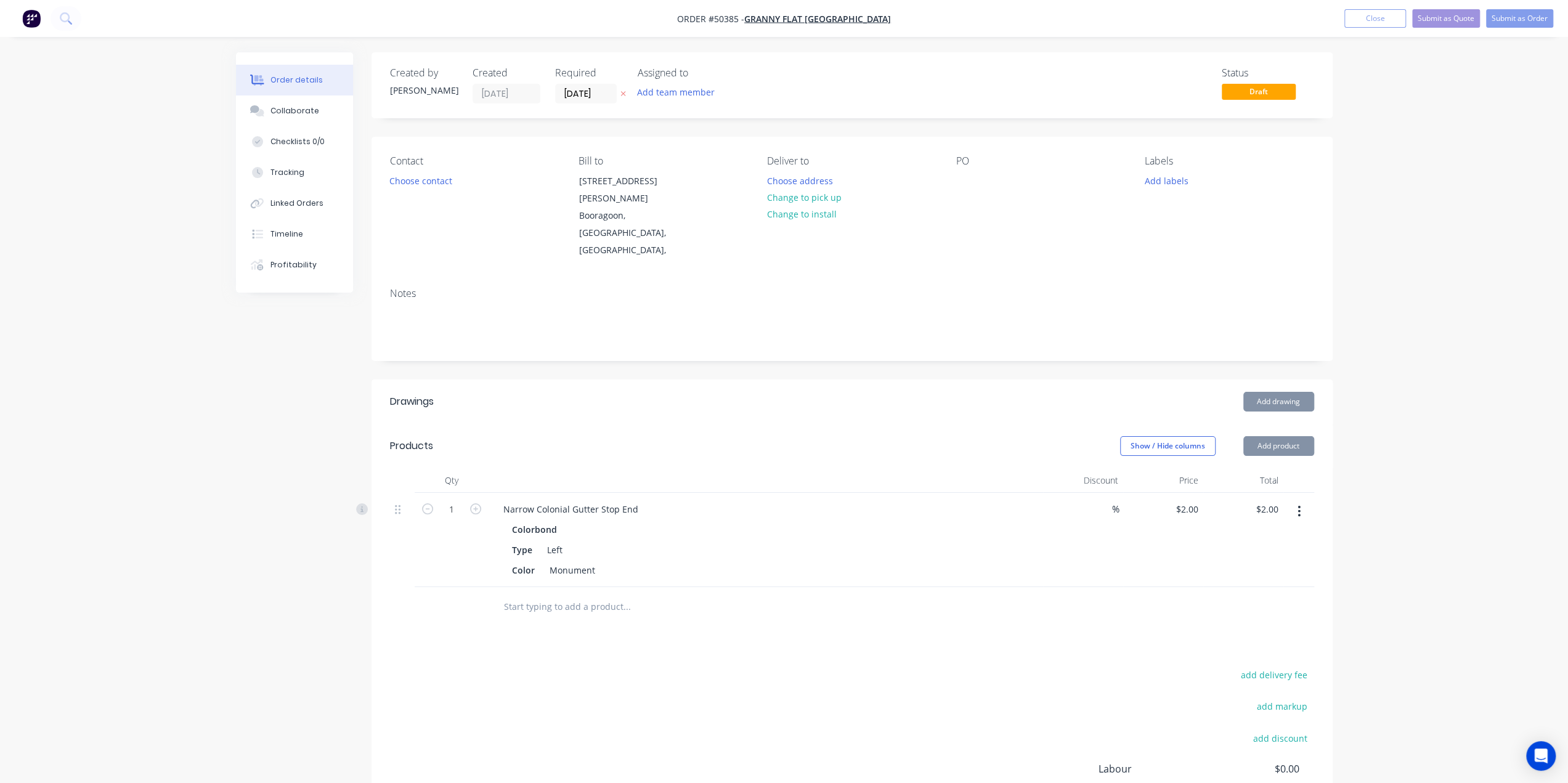
click at [1278, 436] on button "Add product" at bounding box center [1279, 446] width 71 height 20
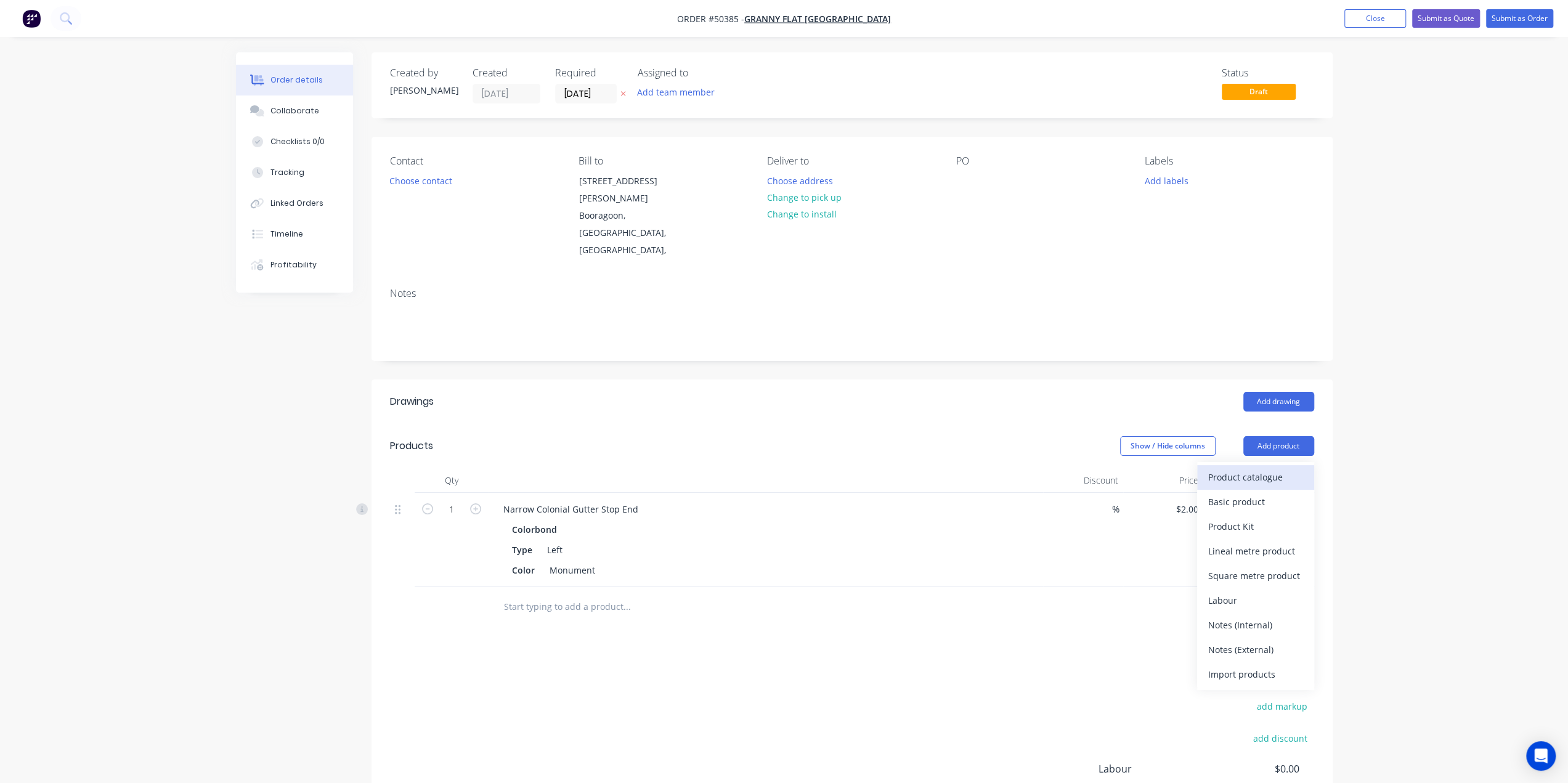
click at [1279, 465] on button "Product catalogue" at bounding box center [1256, 477] width 117 height 24
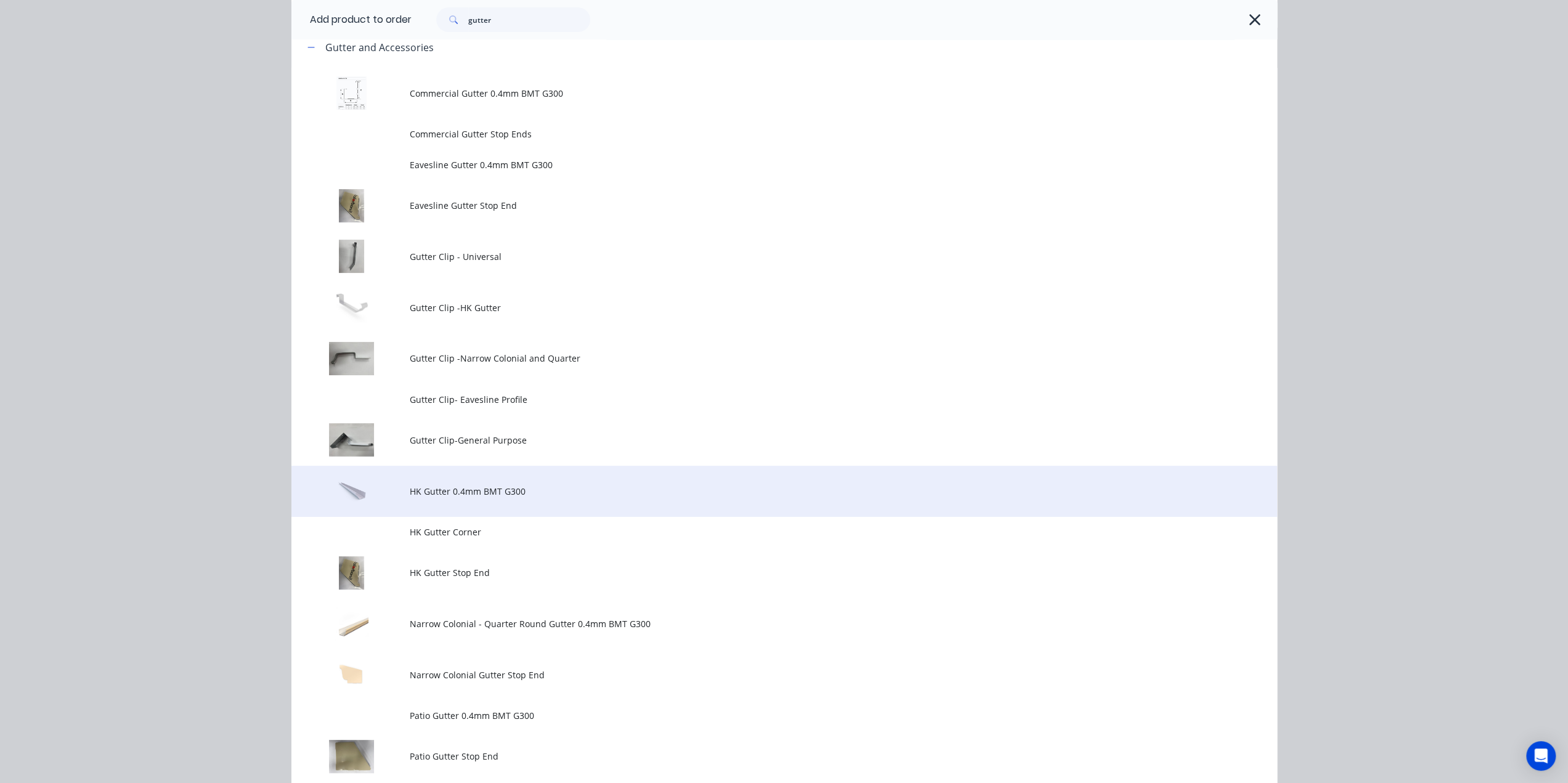
scroll to position [225, 0]
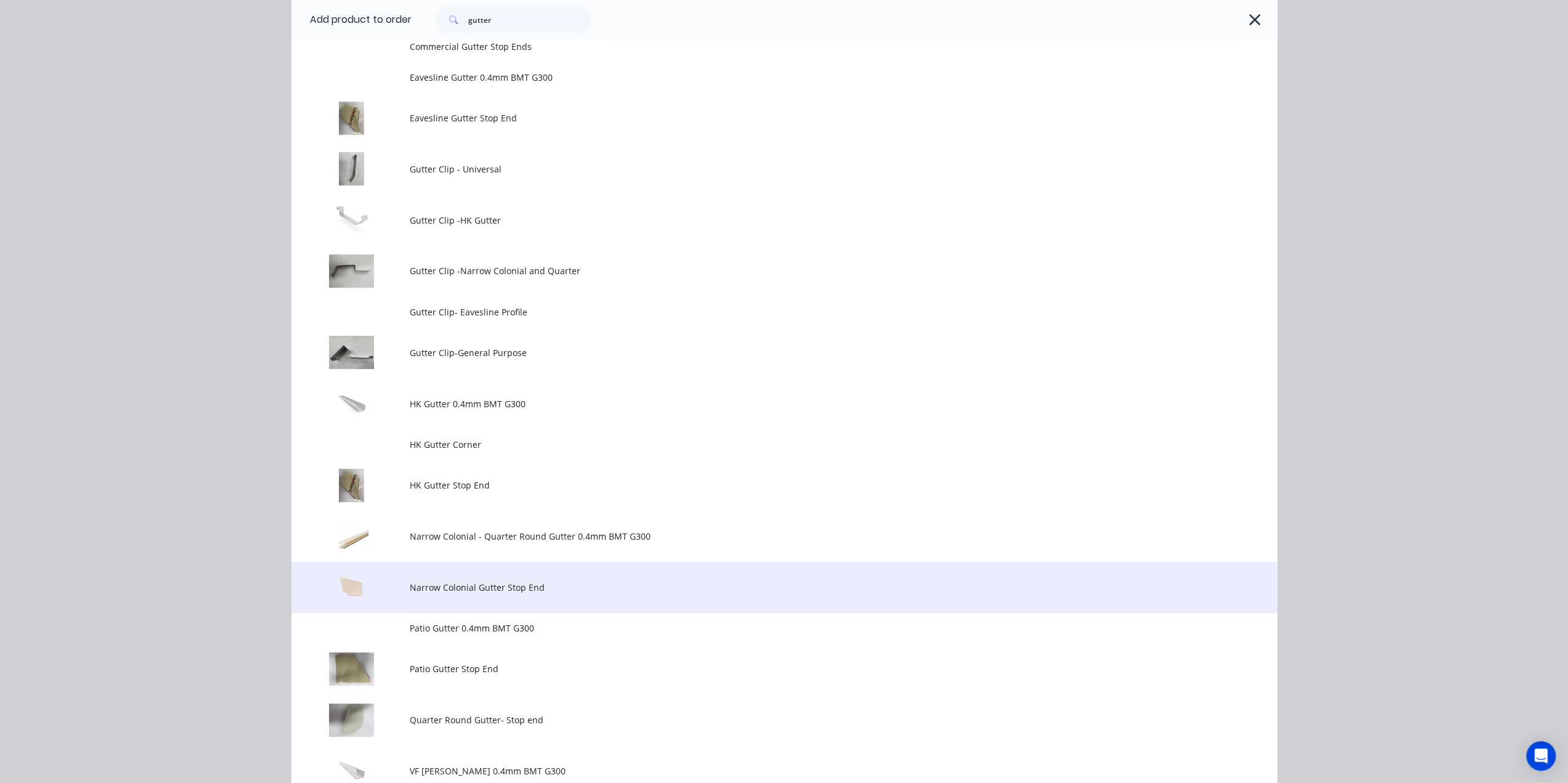
click at [501, 602] on td "Narrow Colonial Gutter Stop End" at bounding box center [844, 587] width 868 height 51
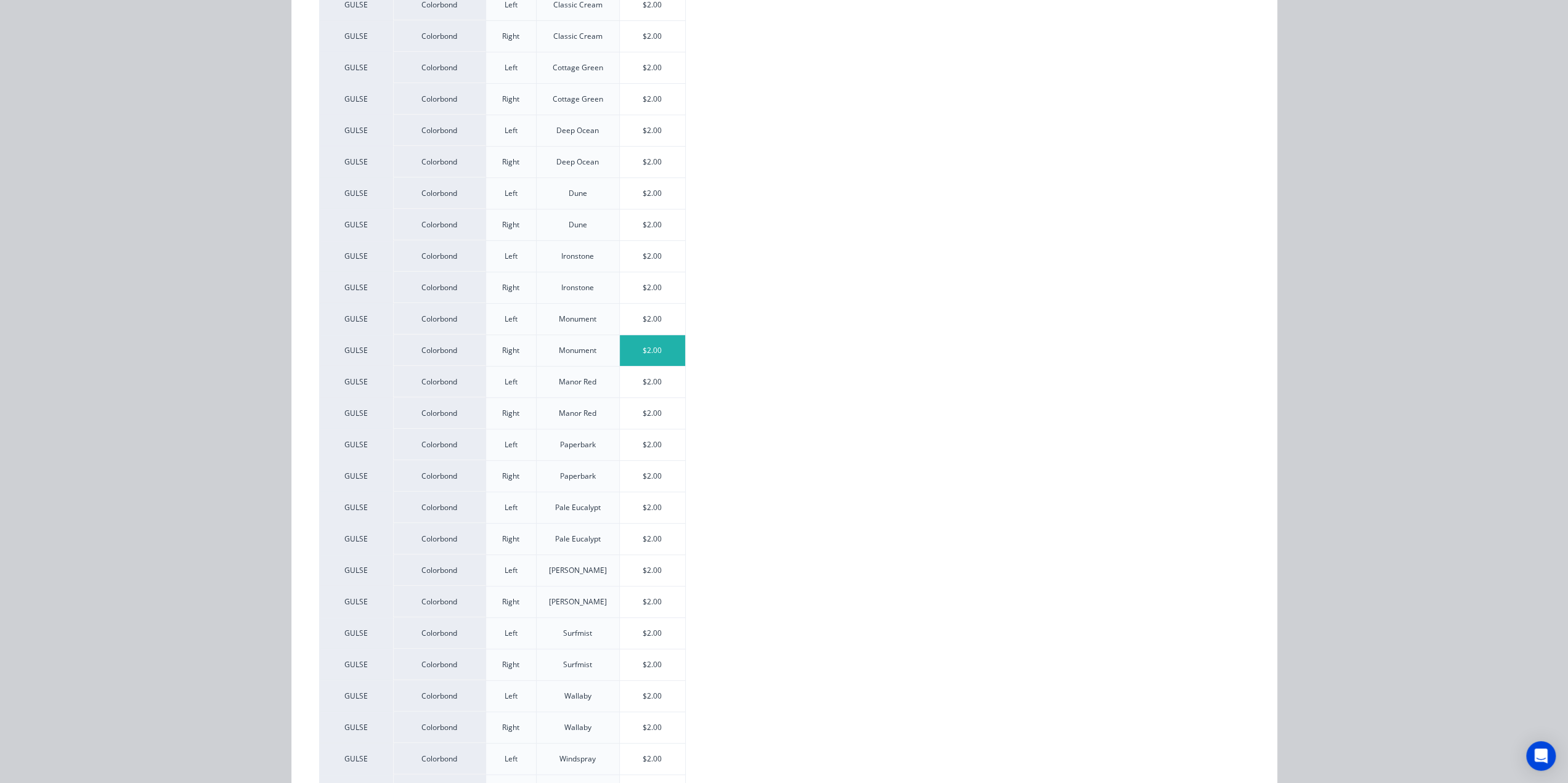
scroll to position [349, 0]
click at [653, 356] on div "$2.00" at bounding box center [652, 351] width 66 height 31
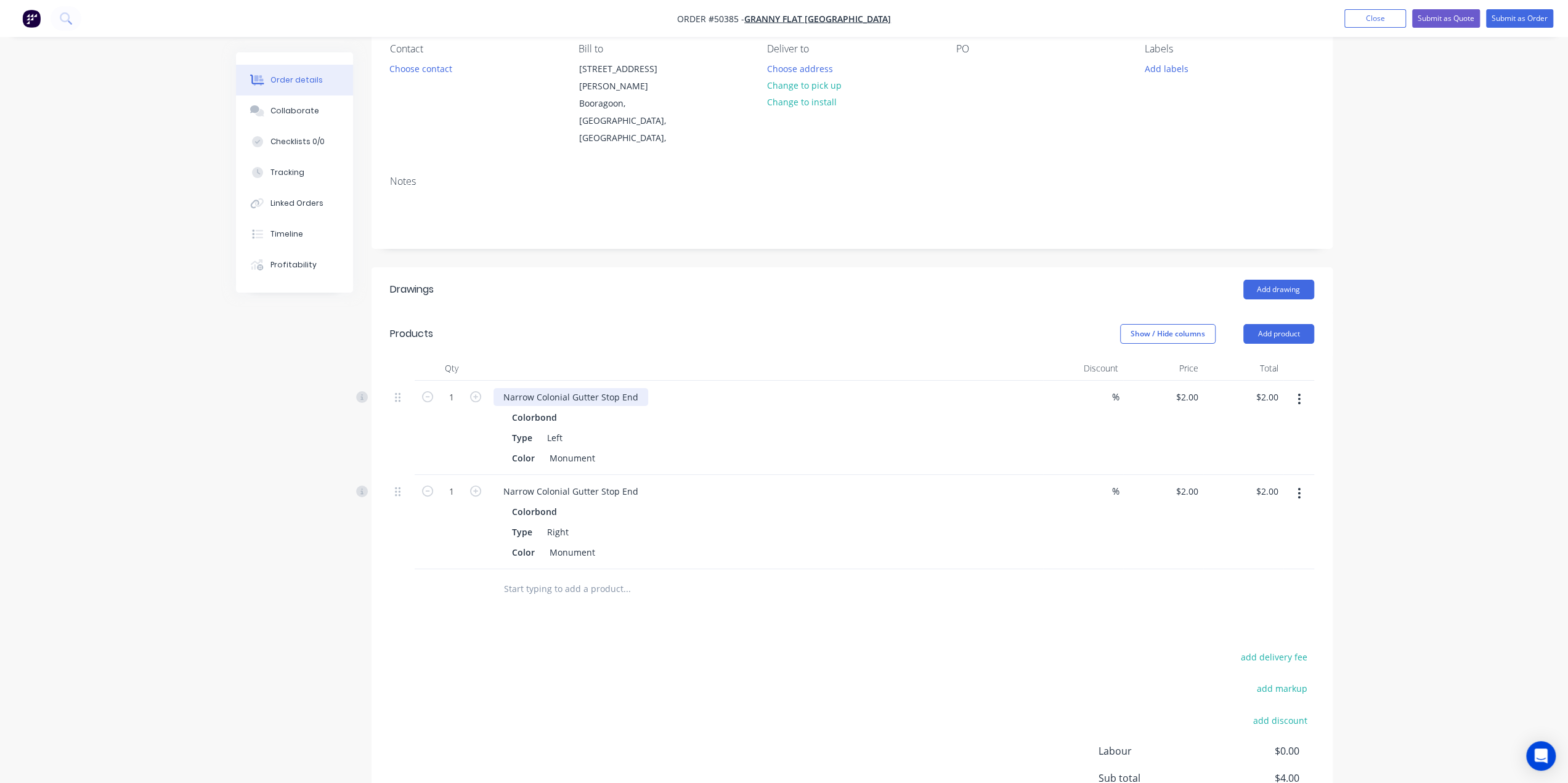
click at [637, 388] on div "Narrow Colonial Gutter Stop End" at bounding box center [571, 397] width 155 height 18
click at [636, 482] on div "Narrow Colonial Gutter Stop End" at bounding box center [571, 491] width 155 height 18
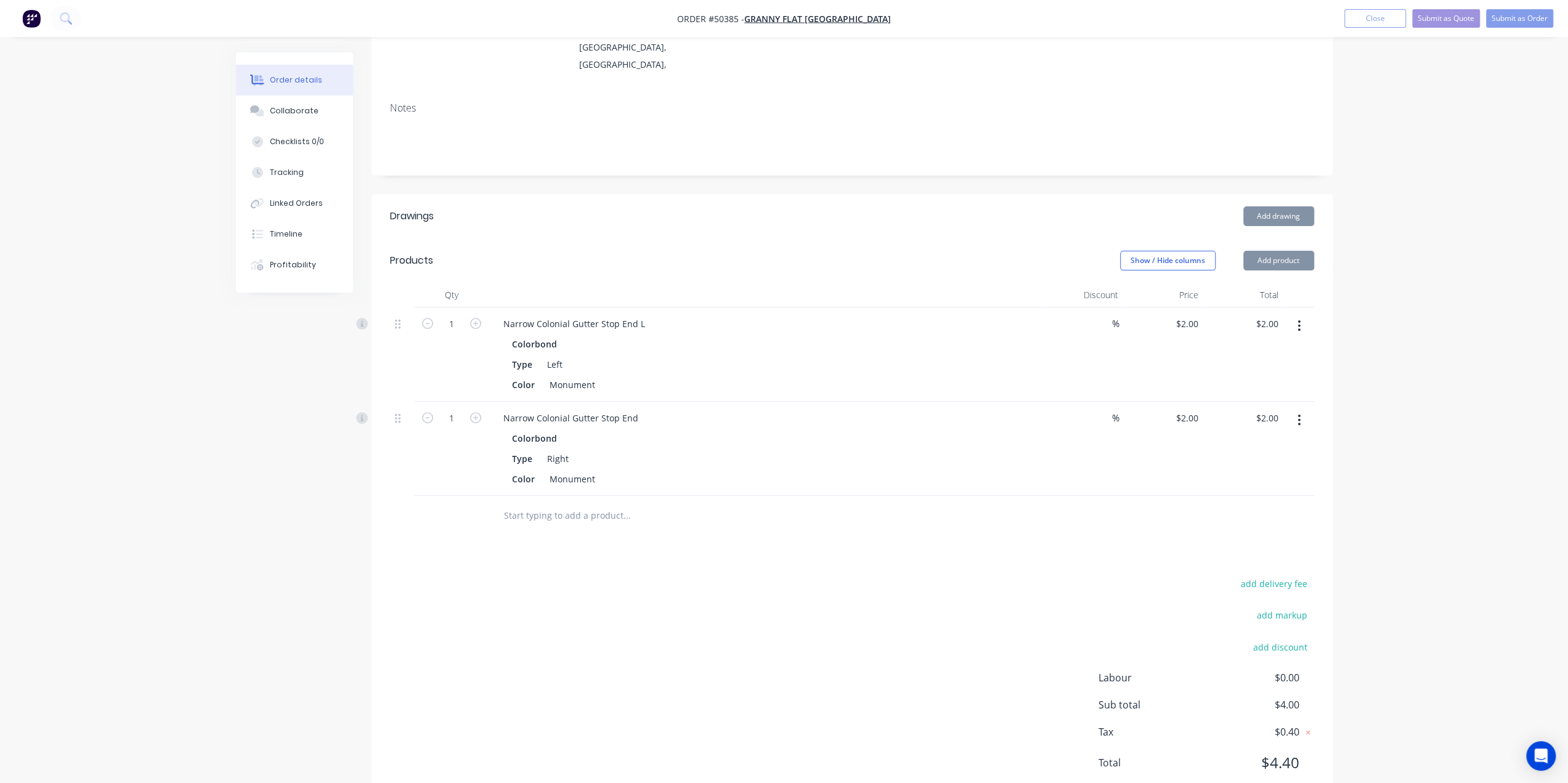
scroll to position [188, 0]
click at [852, 493] on div at bounding box center [710, 513] width 443 height 40
click at [638, 406] on div "Narrow Colonial Gutter Stop End" at bounding box center [571, 415] width 155 height 18
click at [850, 500] on div at bounding box center [678, 512] width 370 height 24
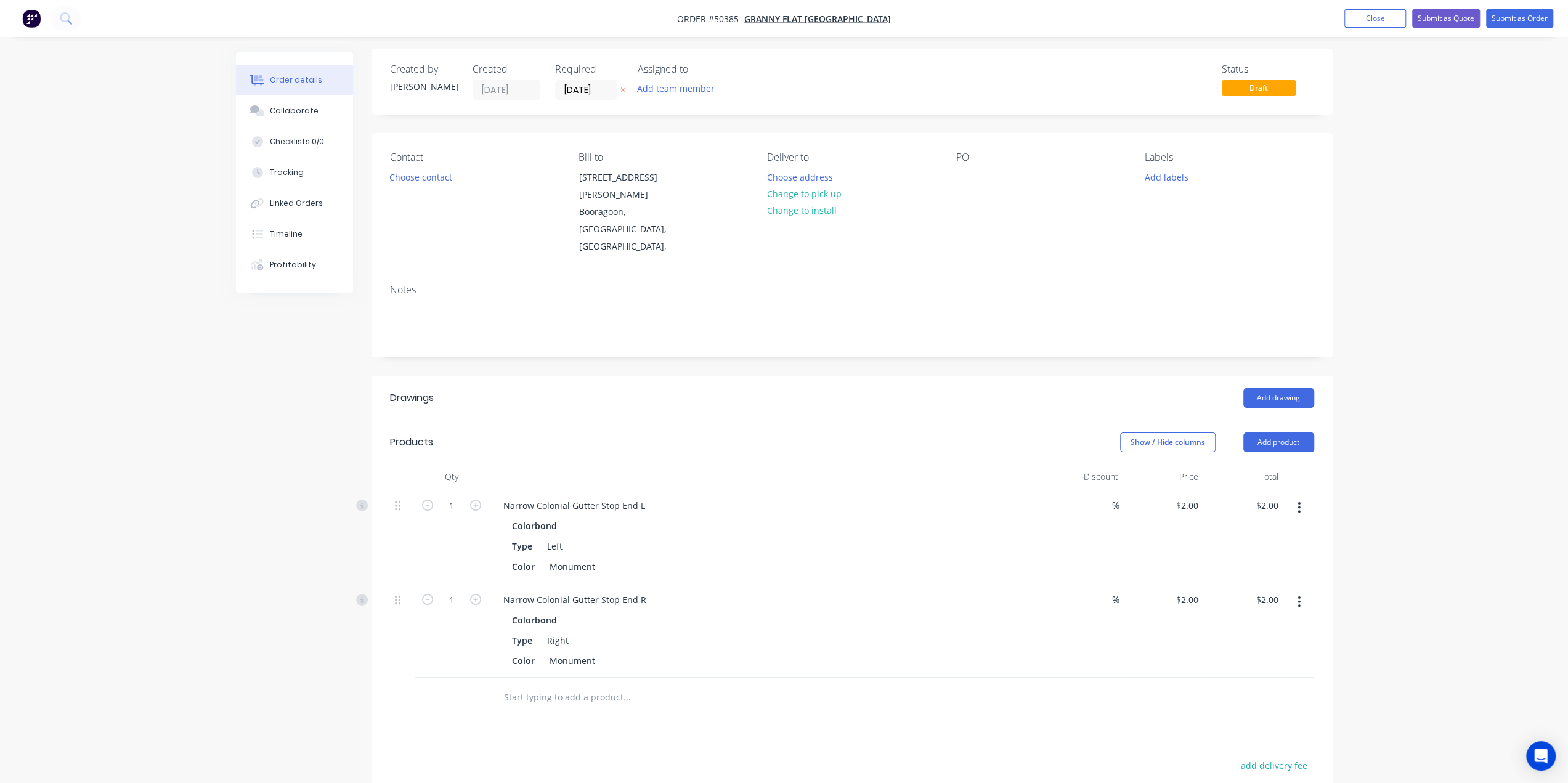
scroll to position [0, 0]
click at [965, 179] on div at bounding box center [966, 180] width 20 height 18
paste div
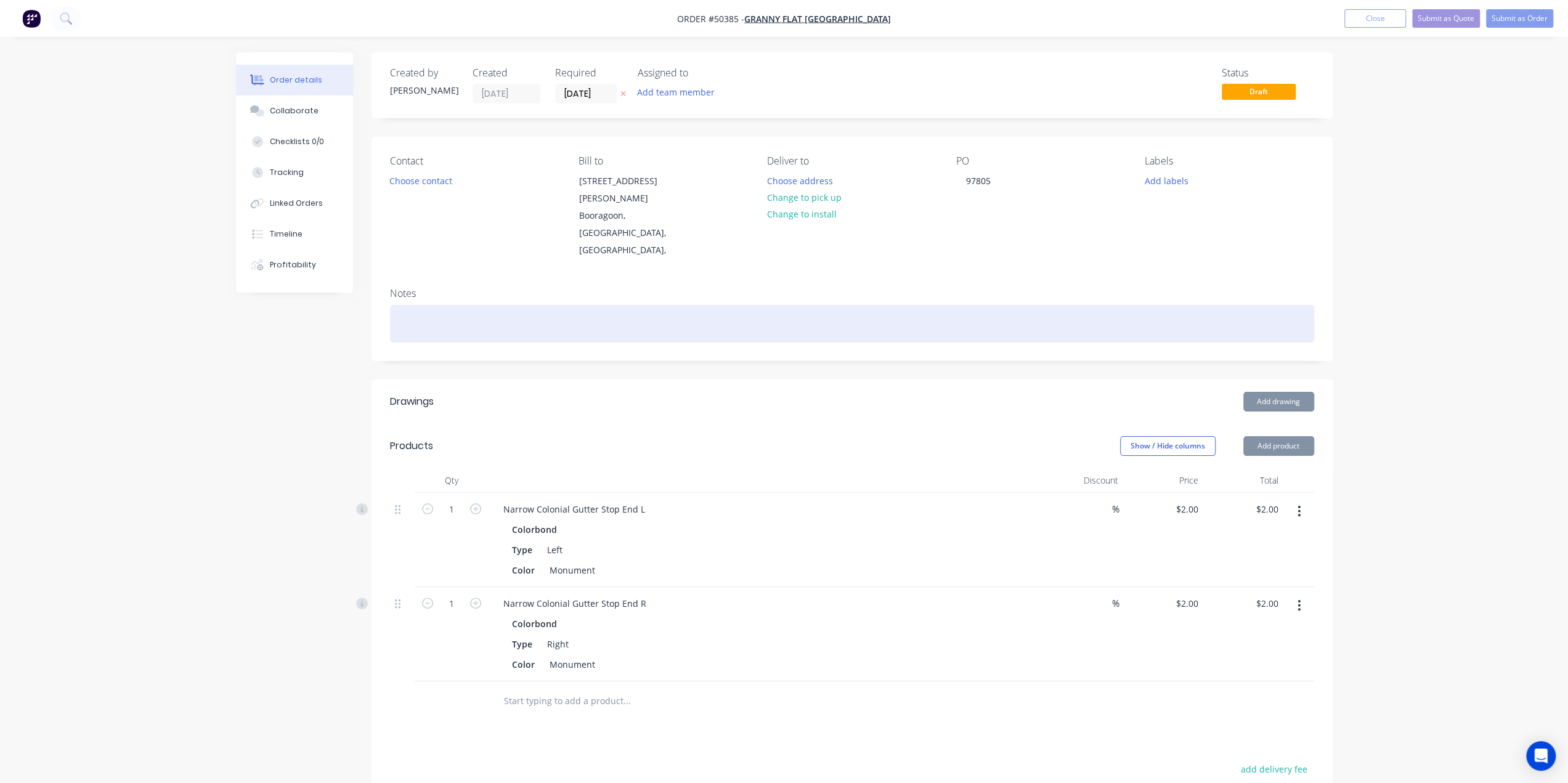
click at [923, 305] on div at bounding box center [852, 324] width 924 height 37
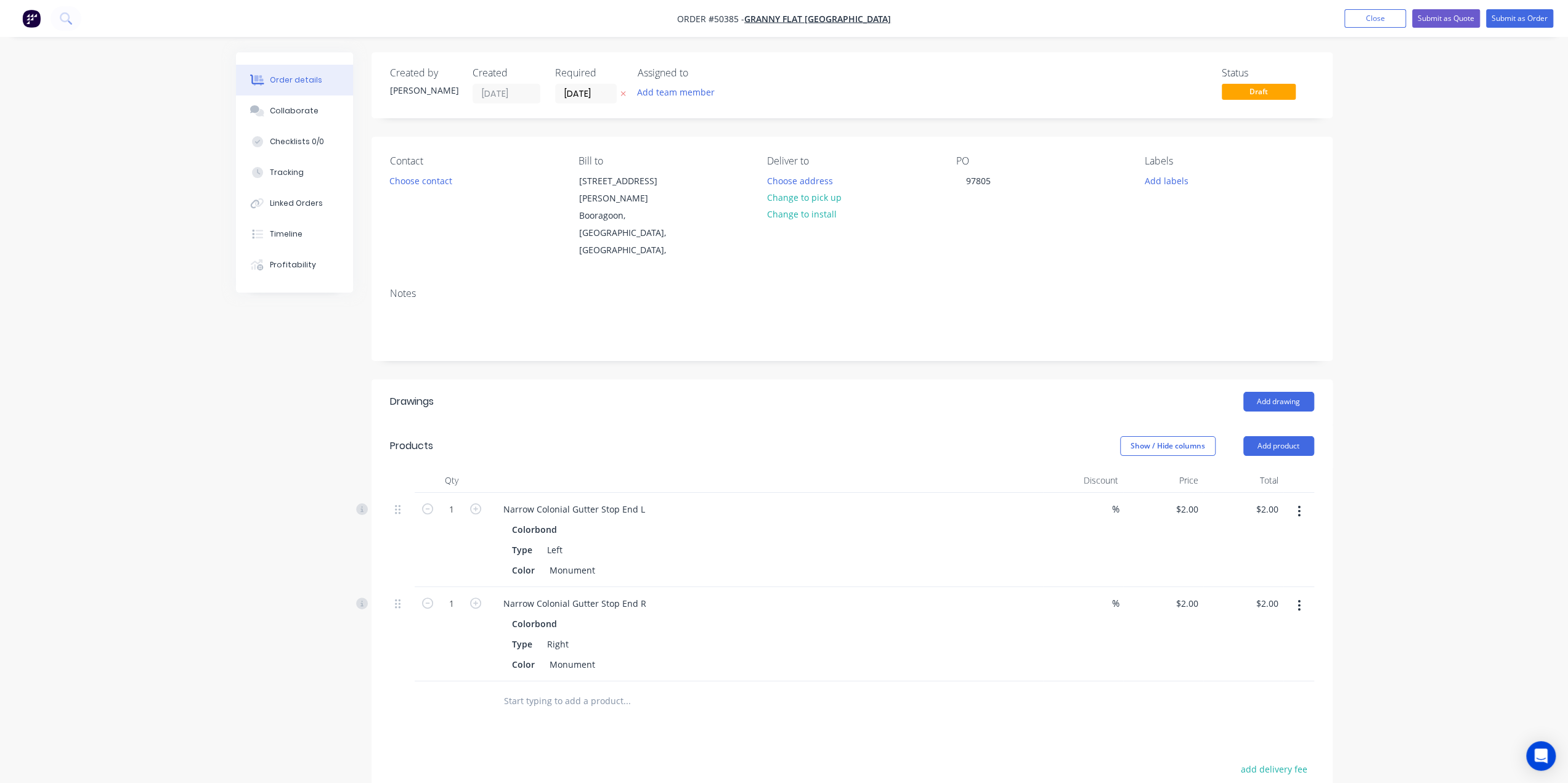
click at [440, 213] on div "Contact Choose contact" at bounding box center [474, 207] width 169 height 104
click at [438, 185] on button "Choose contact" at bounding box center [420, 180] width 76 height 17
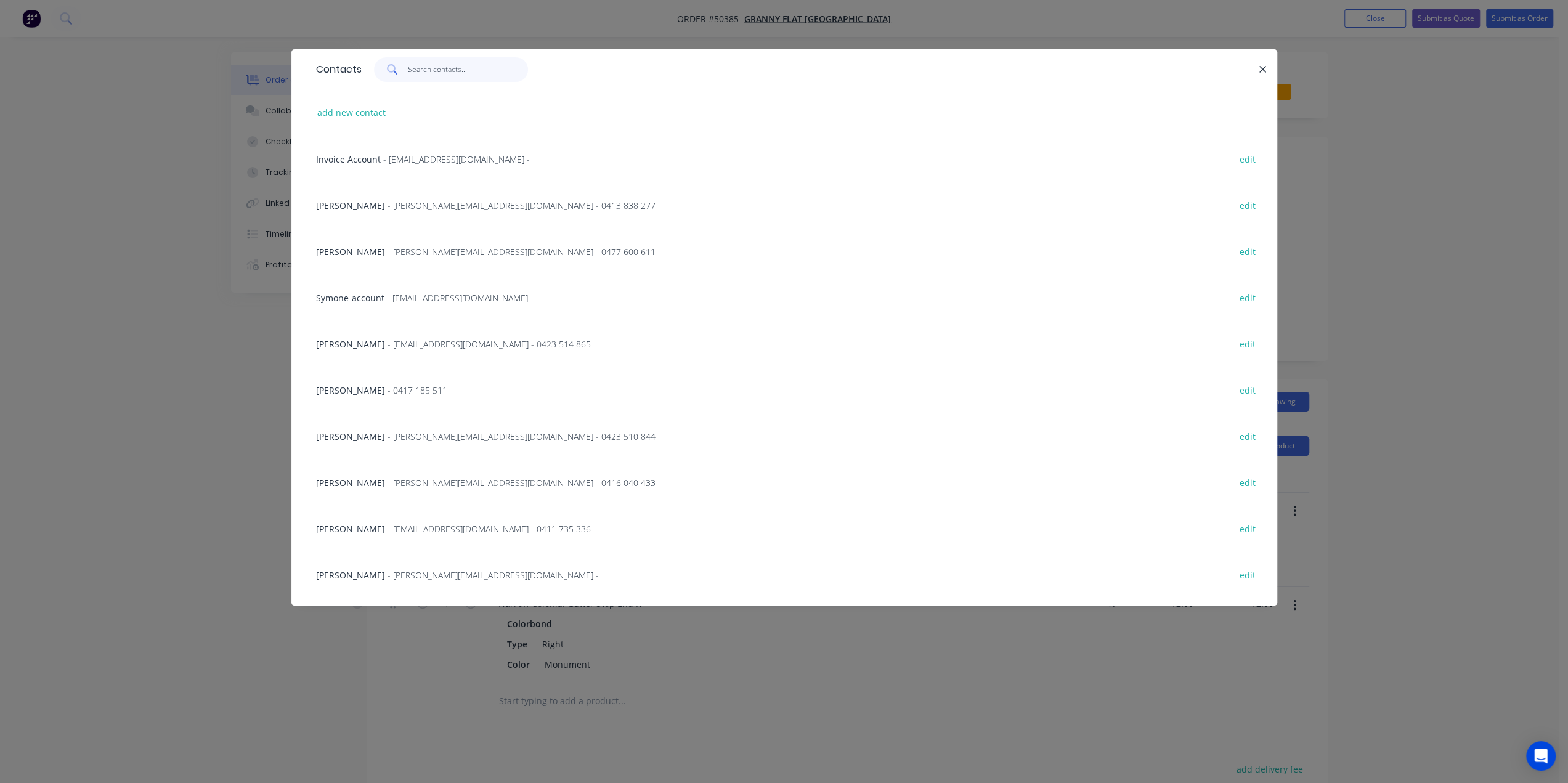
click at [424, 71] on input "text" at bounding box center [468, 69] width 120 height 24
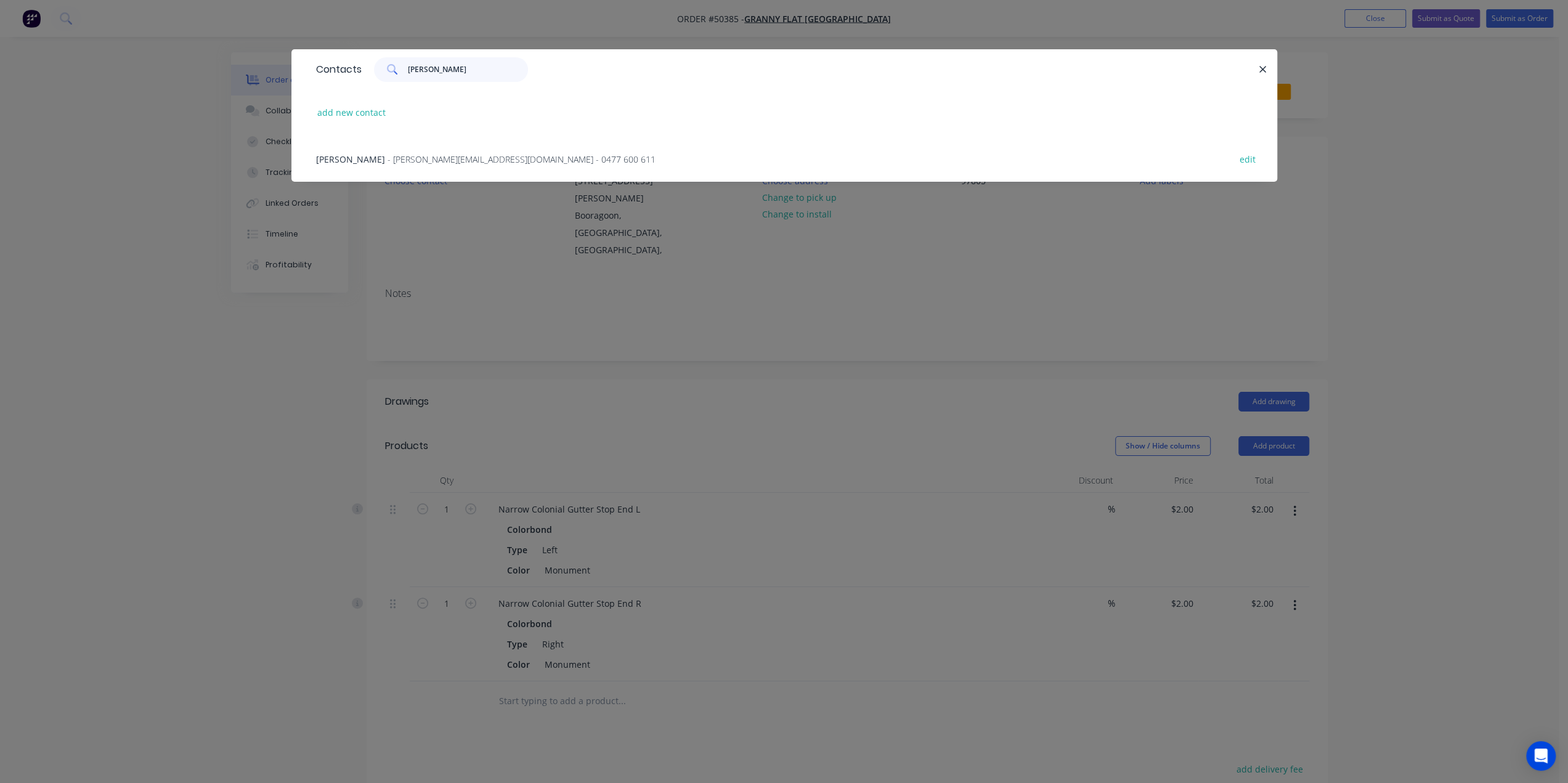
type input "karl"
click at [431, 159] on span "- karl@grannyflatswa.com - 0477 600 611" at bounding box center [521, 159] width 268 height 12
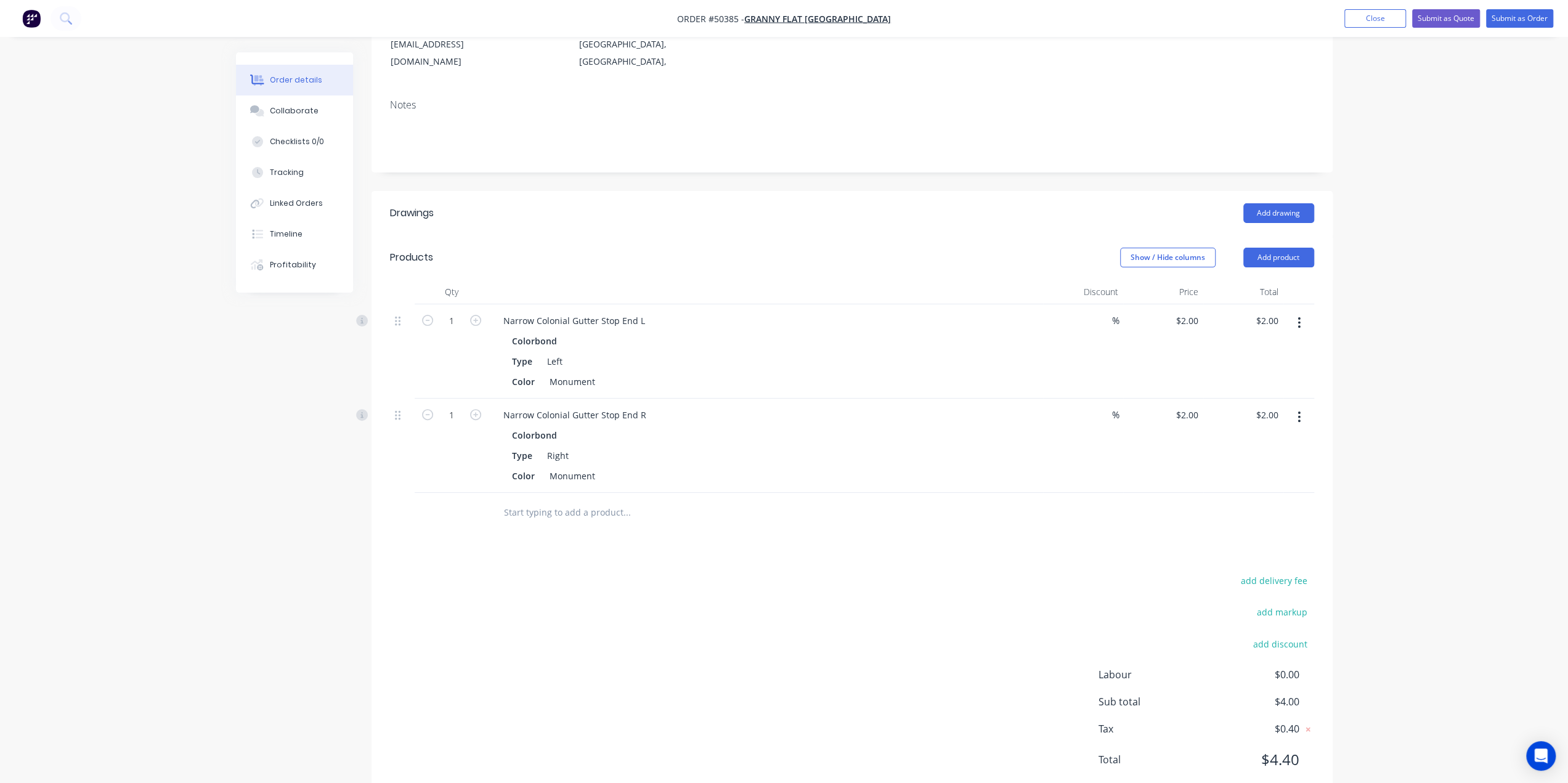
click at [1020, 243] on div "Products Show / Hide columns Add product Qty Discount Price Total 1 Narrow Colo…" at bounding box center [852, 383] width 961 height 297
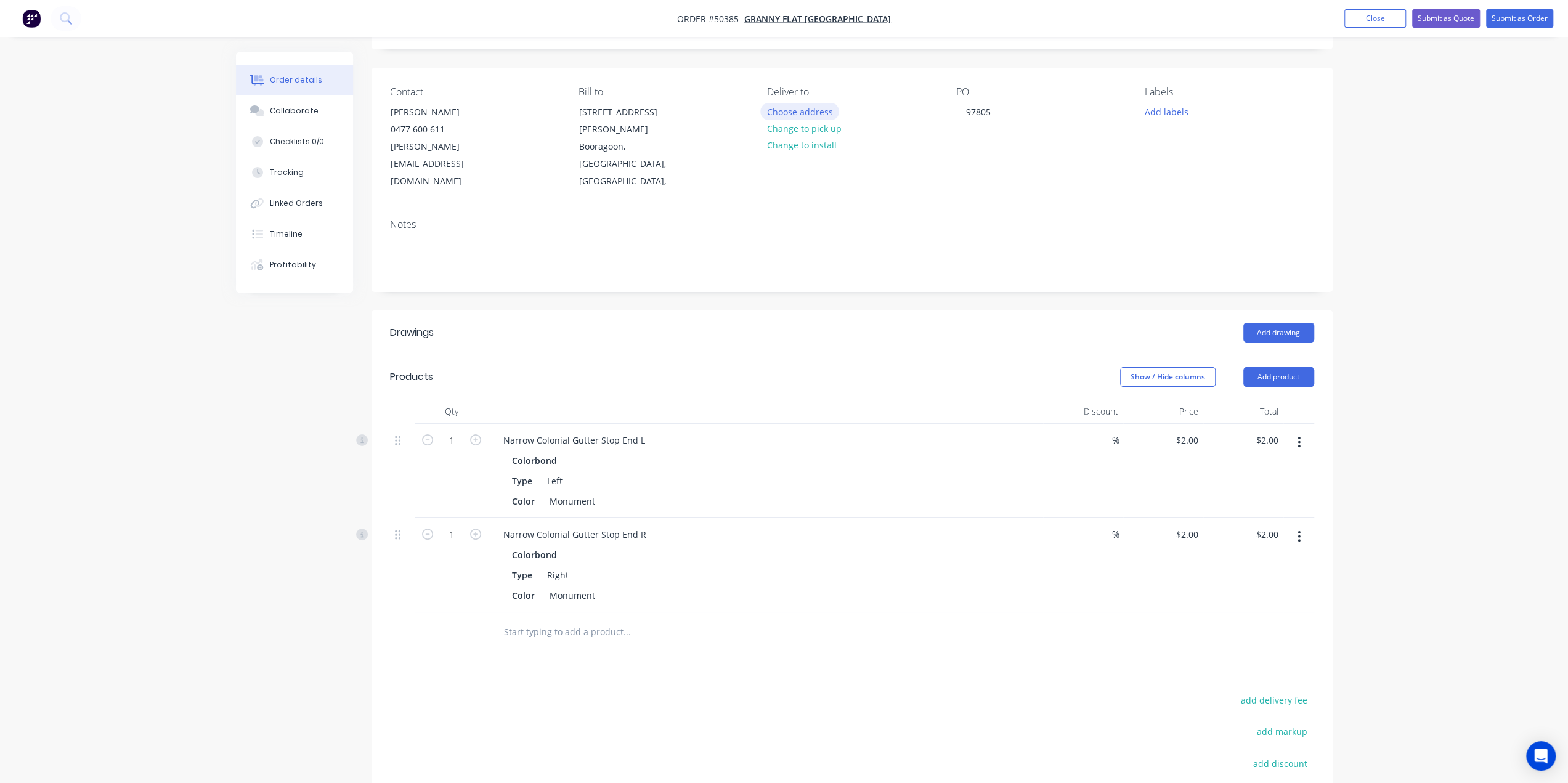
scroll to position [62, 0]
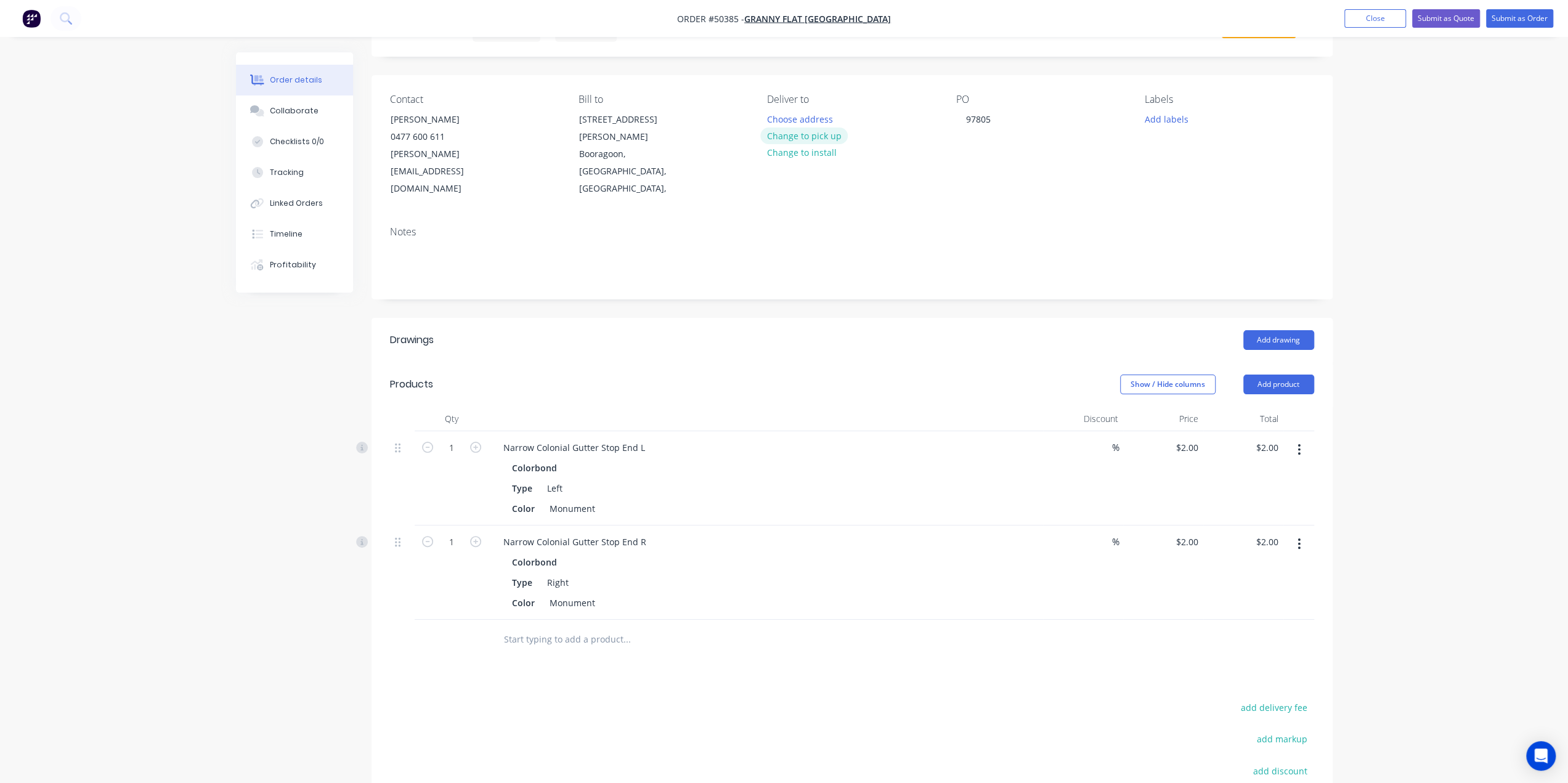
click at [810, 131] on button "Change to pick up" at bounding box center [804, 136] width 87 height 17
drag, startPoint x: 877, startPoint y: 437, endPoint x: 878, endPoint y: 429, distance: 8.1
click at [877, 459] on div "Colorbond" at bounding box center [766, 468] width 508 height 18
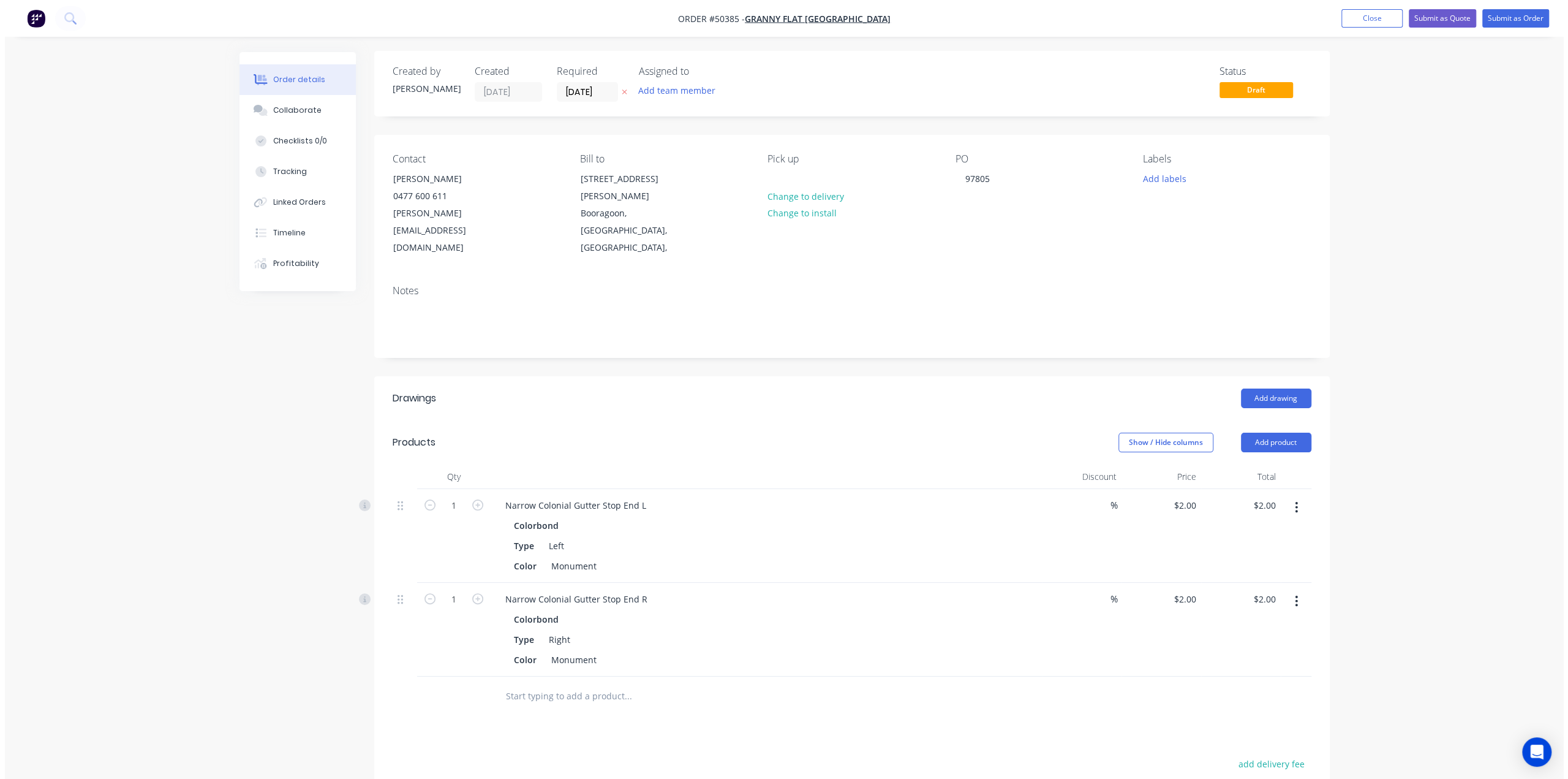
scroll to position [0, 0]
click at [1507, 15] on button "Submit as Order" at bounding box center [1510, 18] width 67 height 19
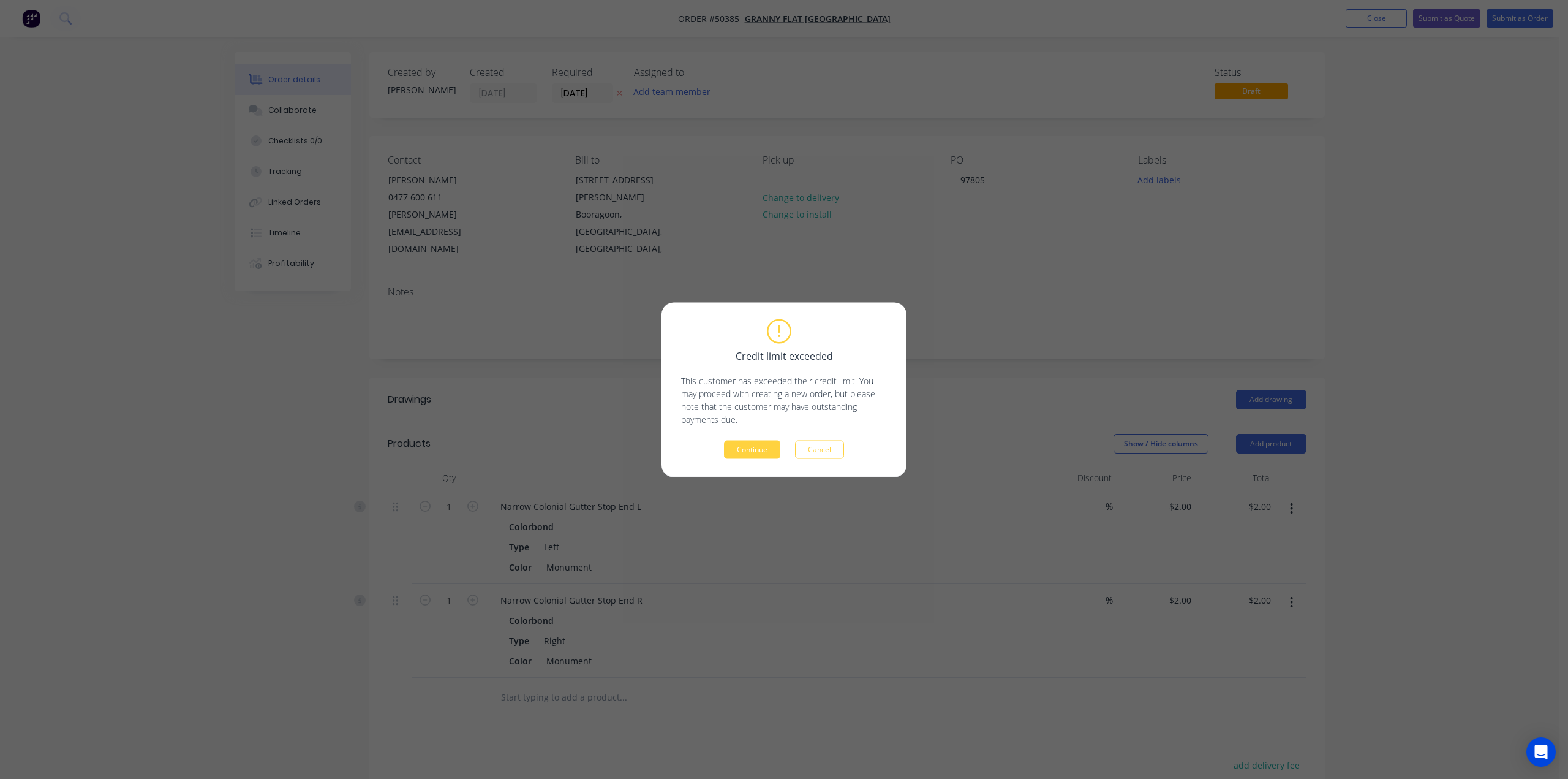
click at [817, 452] on button "Cancel" at bounding box center [819, 449] width 49 height 19
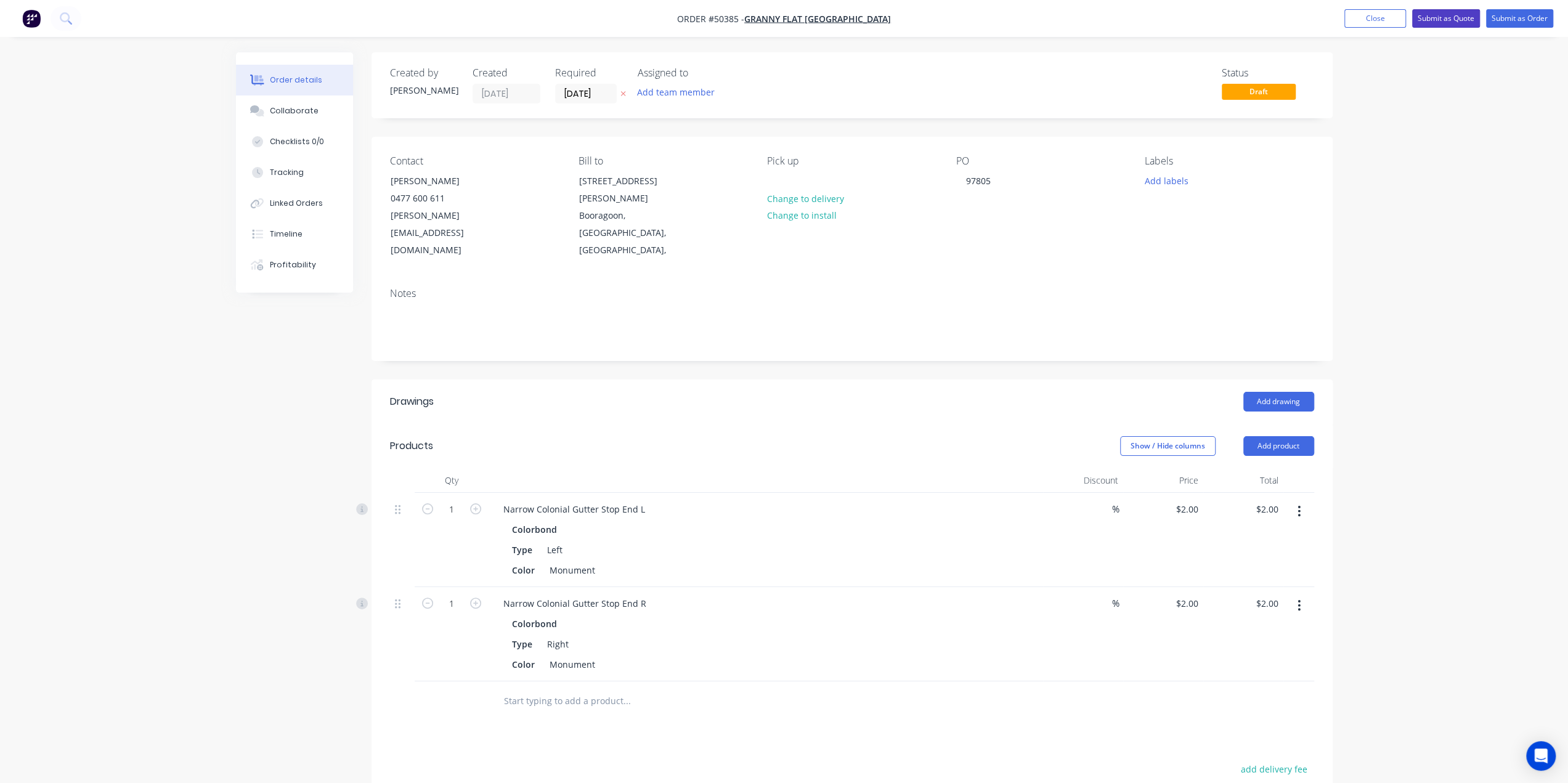
click at [1447, 17] on button "Submit as Quote" at bounding box center [1445, 18] width 67 height 19
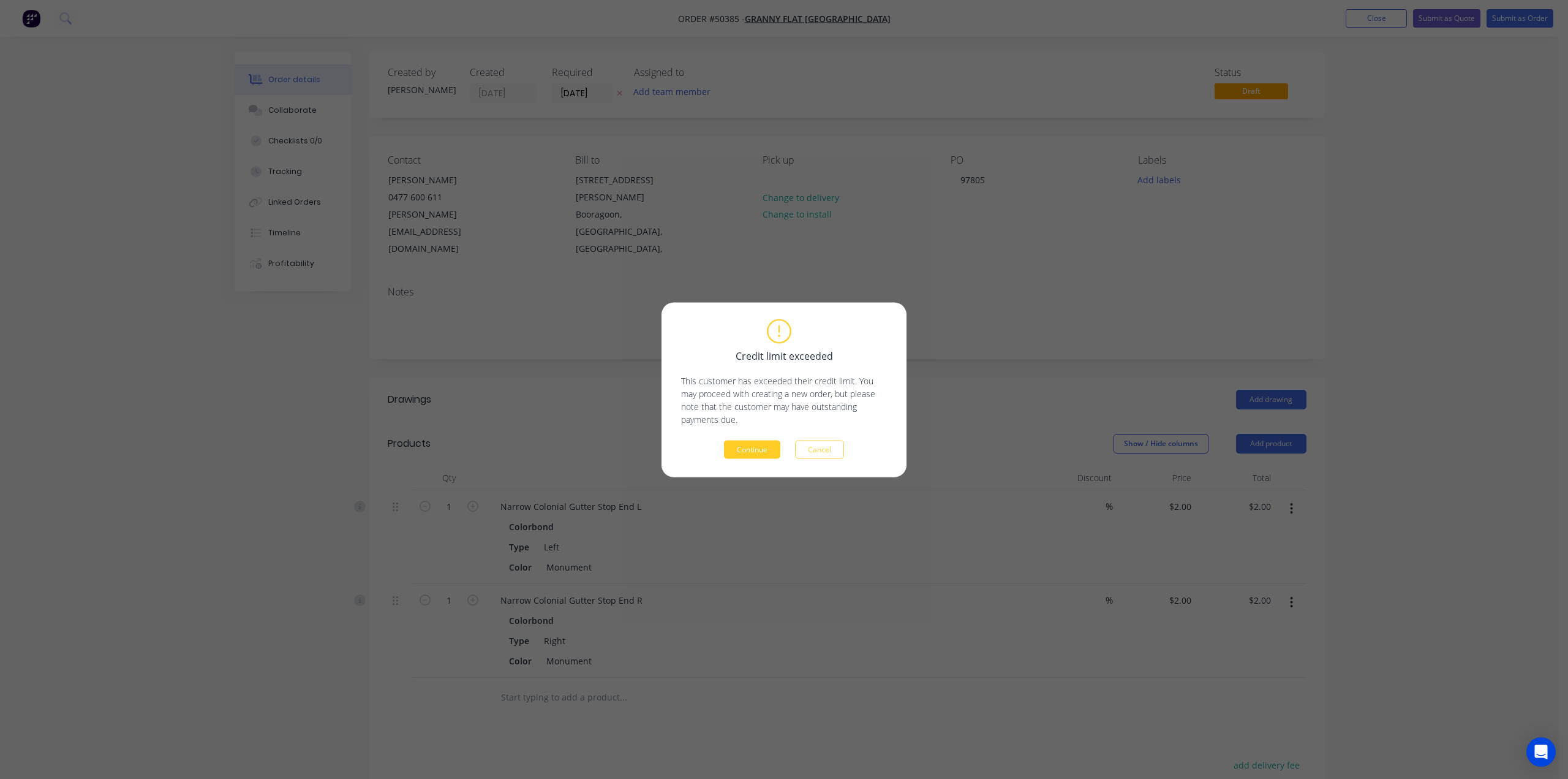
click at [757, 451] on button "Continue" at bounding box center [752, 449] width 56 height 19
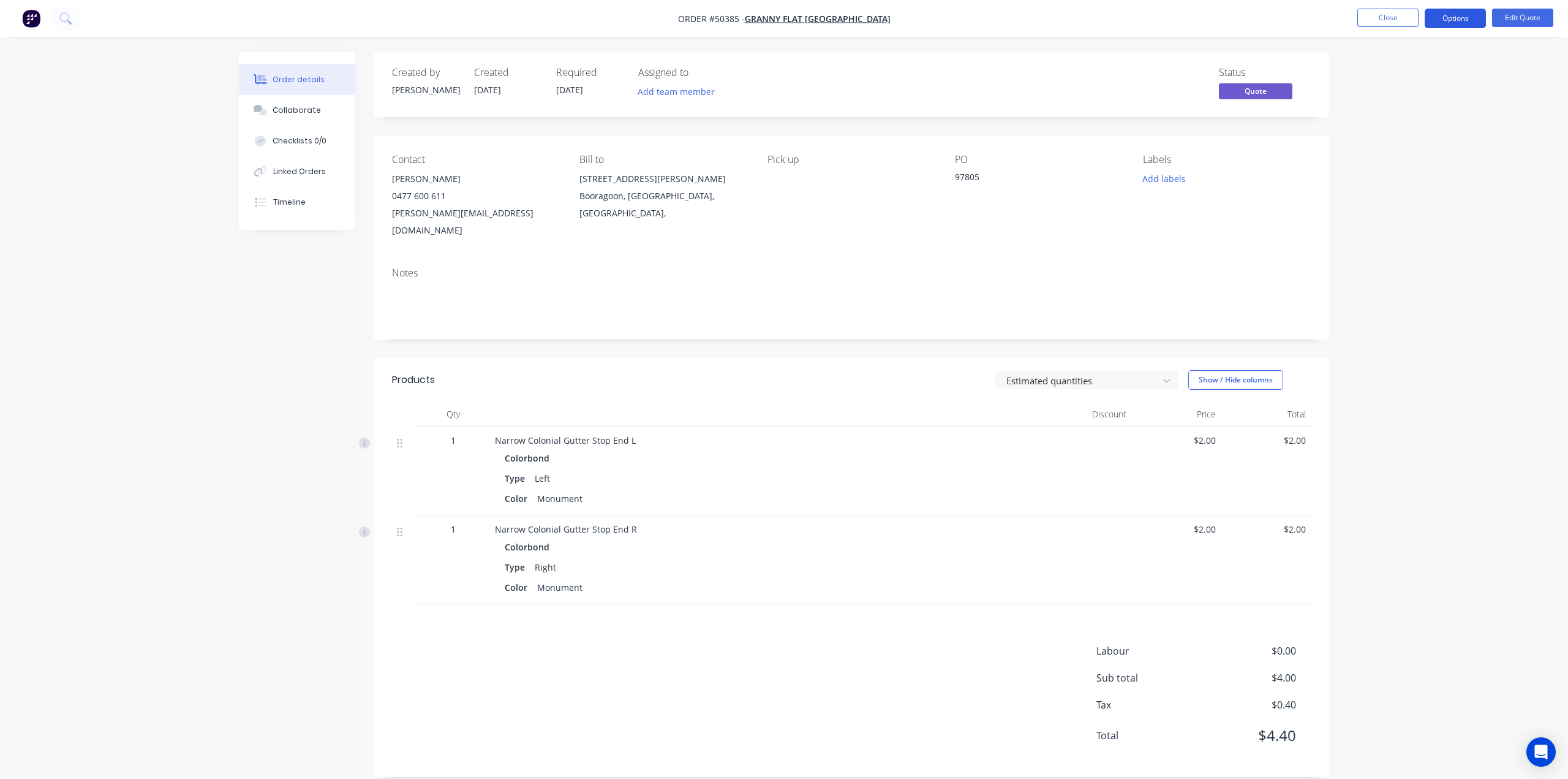
click at [1448, 19] on button "Options" at bounding box center [1456, 18] width 61 height 20
click at [1384, 73] on div "Quote" at bounding box center [1418, 75] width 112 height 18
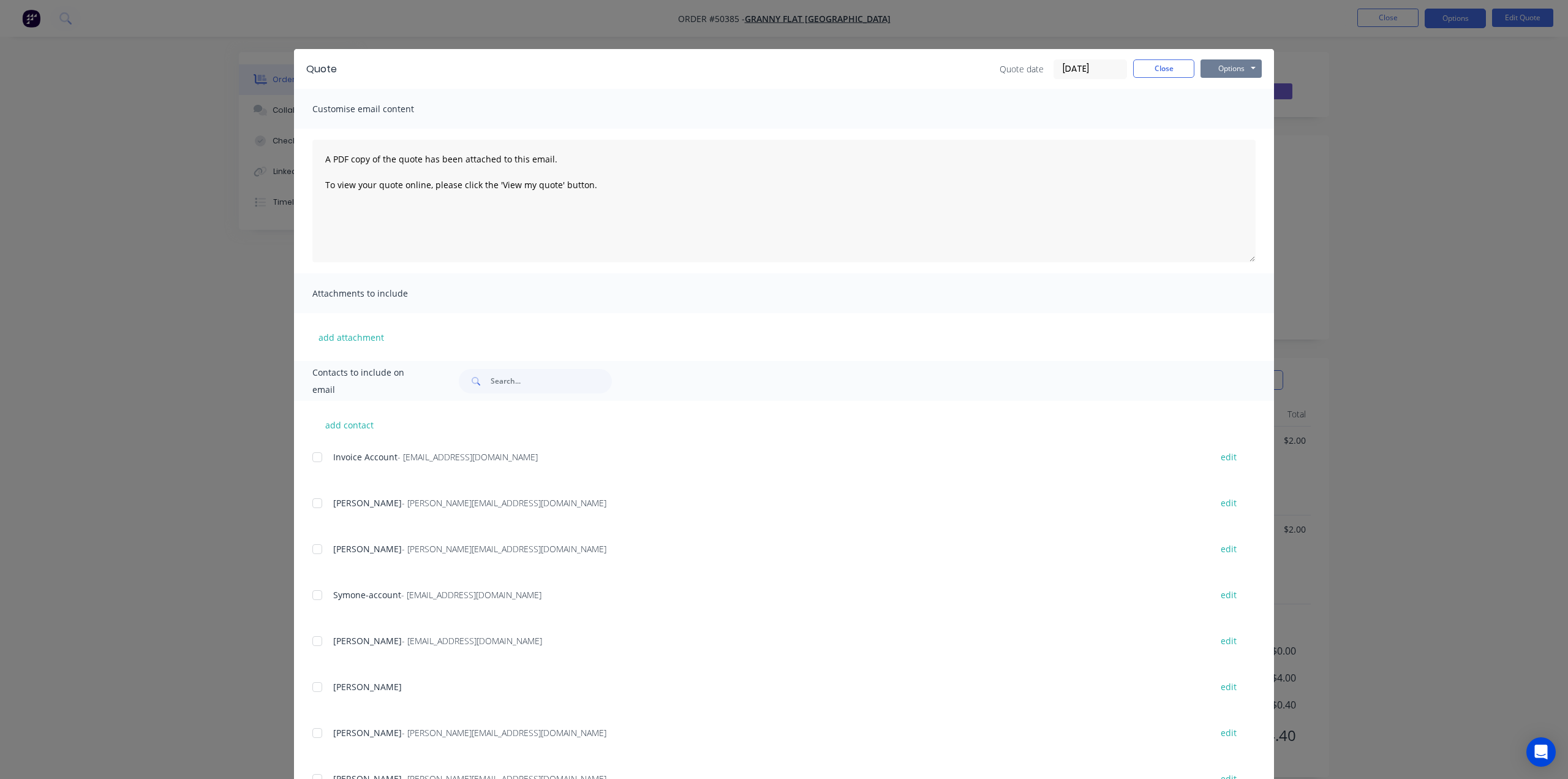
drag, startPoint x: 1247, startPoint y: 72, endPoint x: 1241, endPoint y: 79, distance: 9.2
click at [1247, 72] on button "Options" at bounding box center [1231, 68] width 61 height 19
click at [1234, 114] on button "Print" at bounding box center [1240, 111] width 79 height 20
click at [1485, 133] on div "Quote Quote date 14/10/25 Close Options Preview Print Email Customise email con…" at bounding box center [784, 389] width 1568 height 779
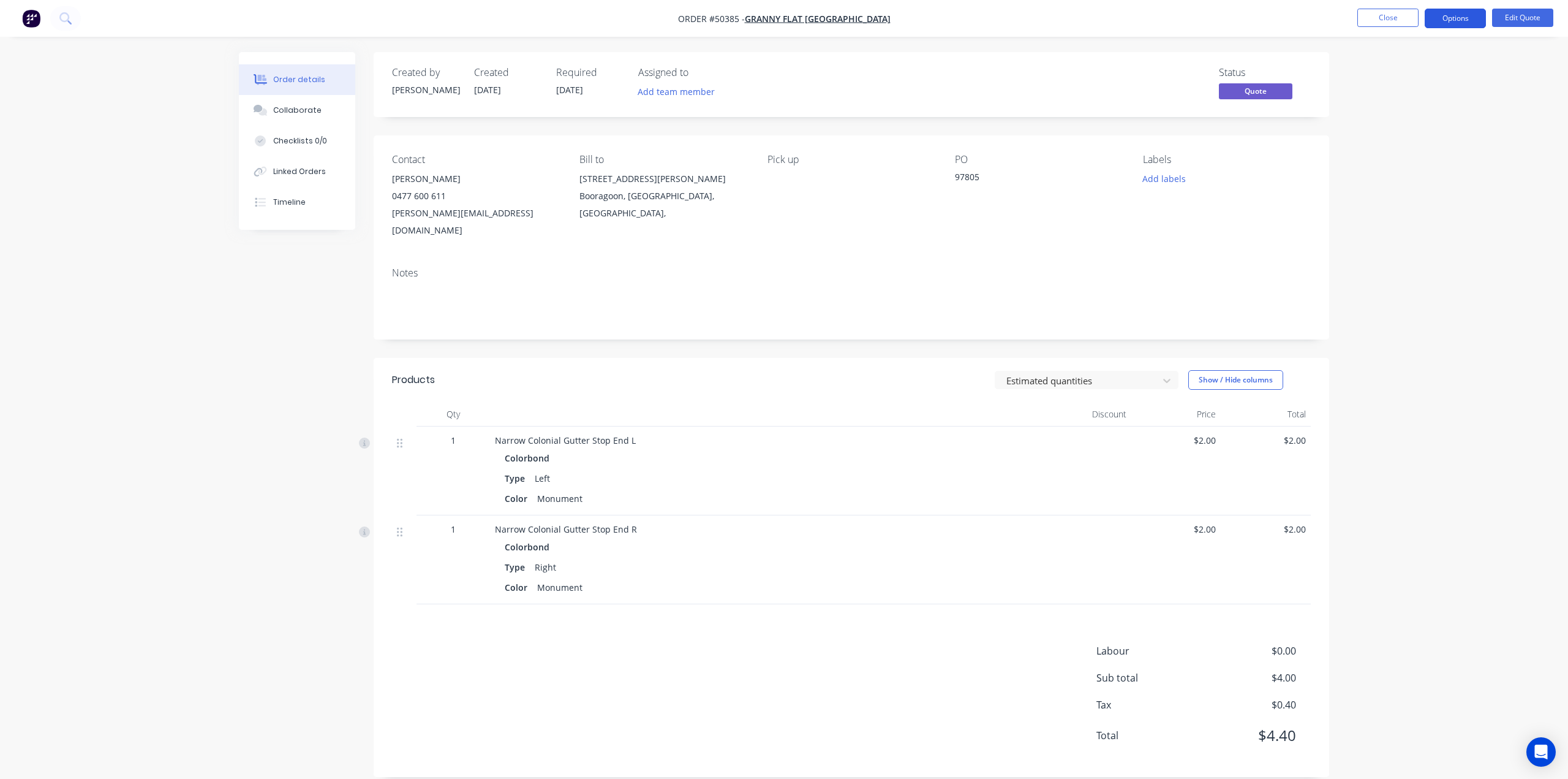
click at [1456, 20] on button "Options" at bounding box center [1456, 18] width 61 height 20
click at [1422, 145] on div "Convert to Order" at bounding box center [1418, 148] width 112 height 18
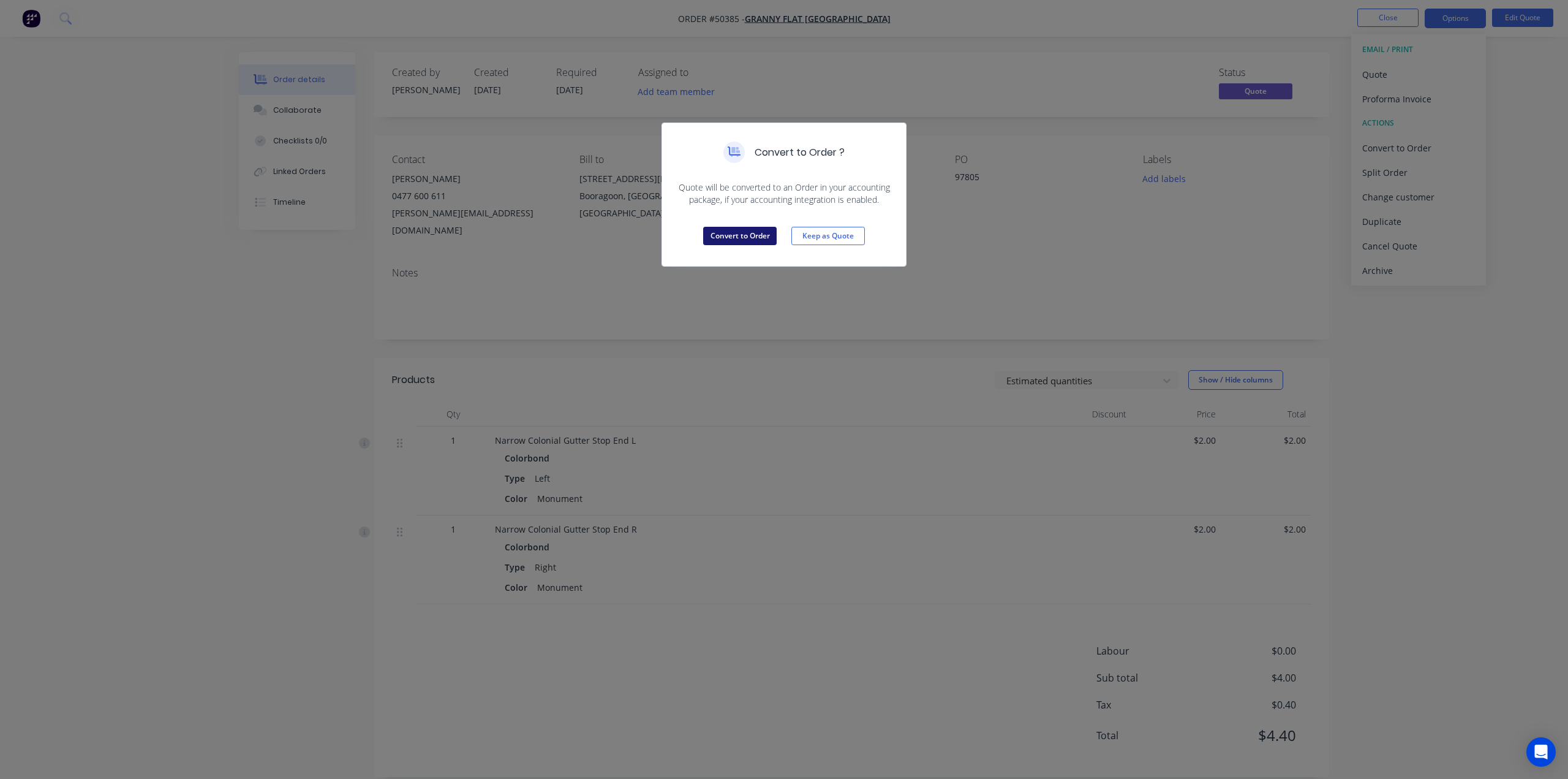
click at [753, 234] on button "Convert to Order" at bounding box center [740, 236] width 73 height 19
